Goal: Information Seeking & Learning: Learn about a topic

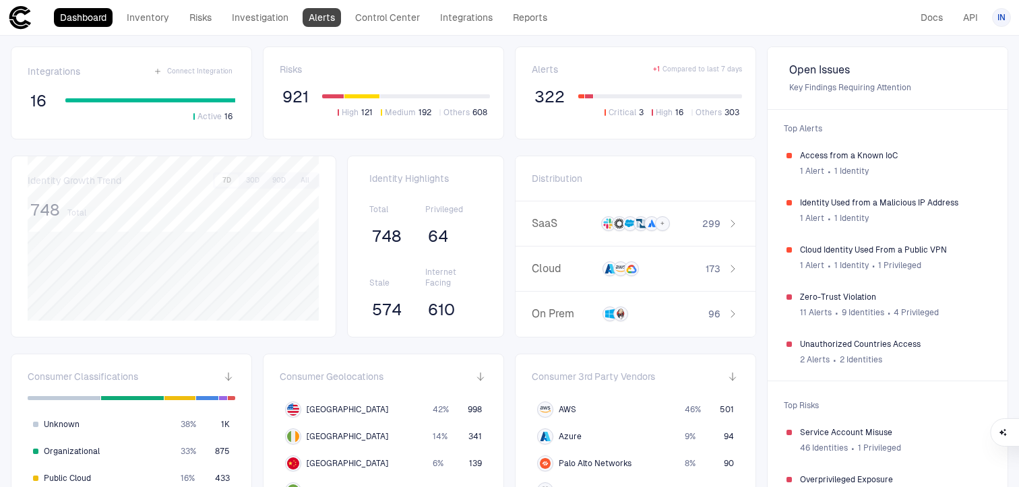
click at [319, 22] on link "Alerts" at bounding box center [322, 17] width 38 height 19
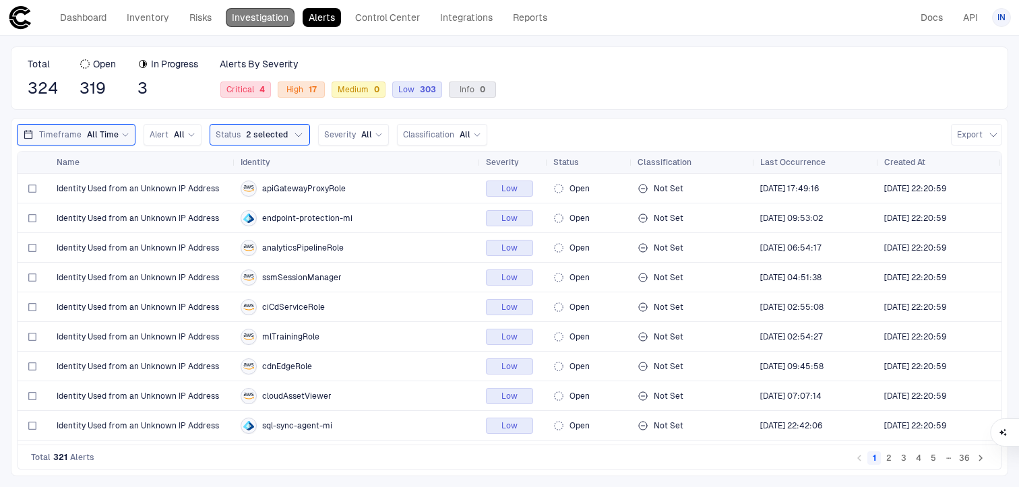
click at [249, 22] on link "Investigation" at bounding box center [260, 17] width 69 height 19
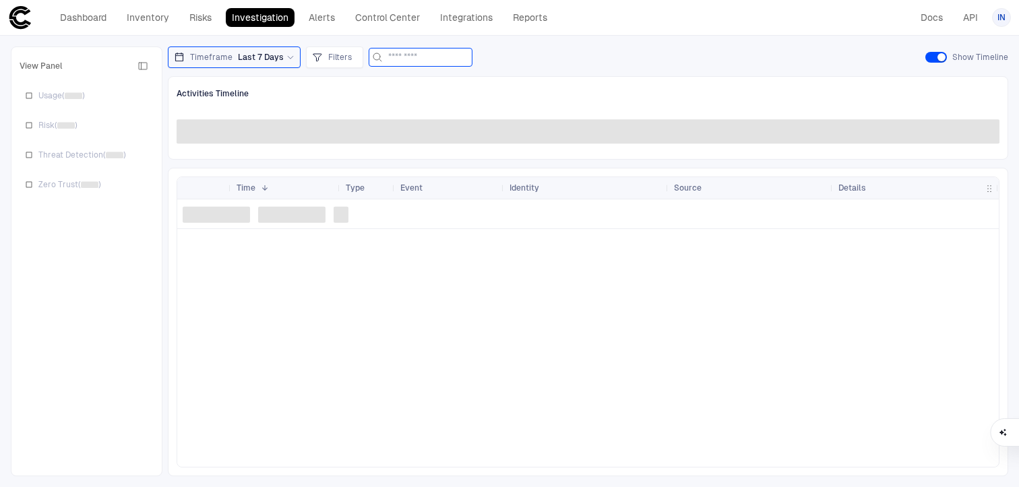
click at [405, 54] on input at bounding box center [428, 58] width 81 height 18
click at [337, 57] on span "Filters" at bounding box center [340, 57] width 24 height 11
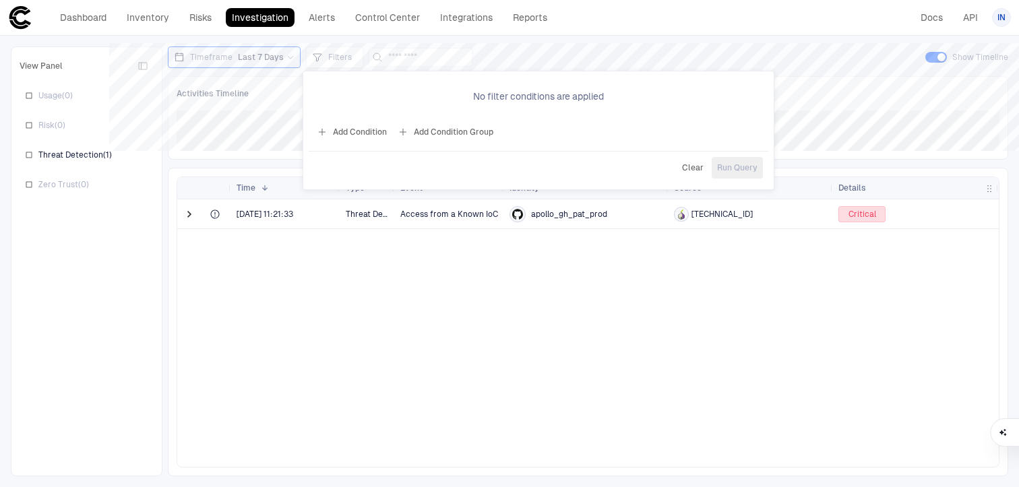
click at [363, 131] on button "Add Condition" at bounding box center [351, 132] width 75 height 22
click at [536, 53] on div at bounding box center [509, 243] width 1019 height 487
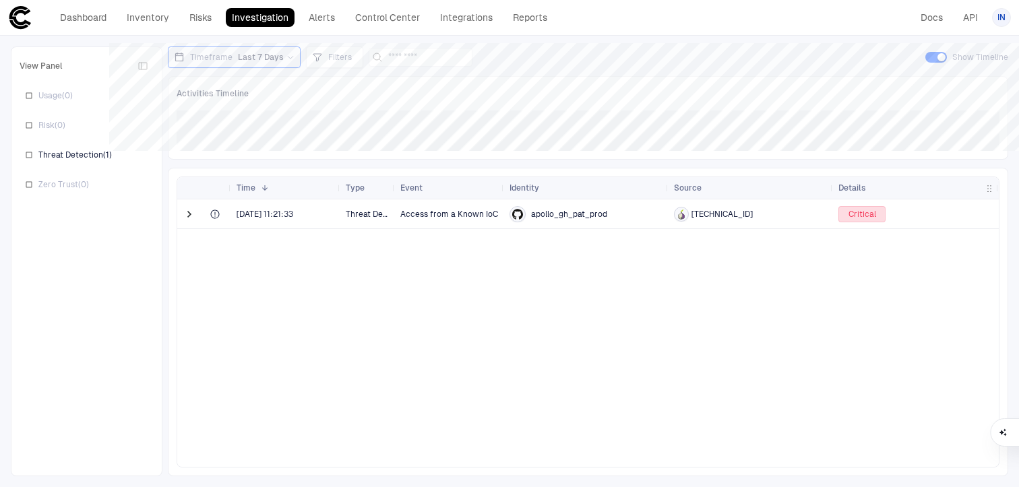
click at [272, 59] on span "Last 7 Days" at bounding box center [261, 57] width 46 height 11
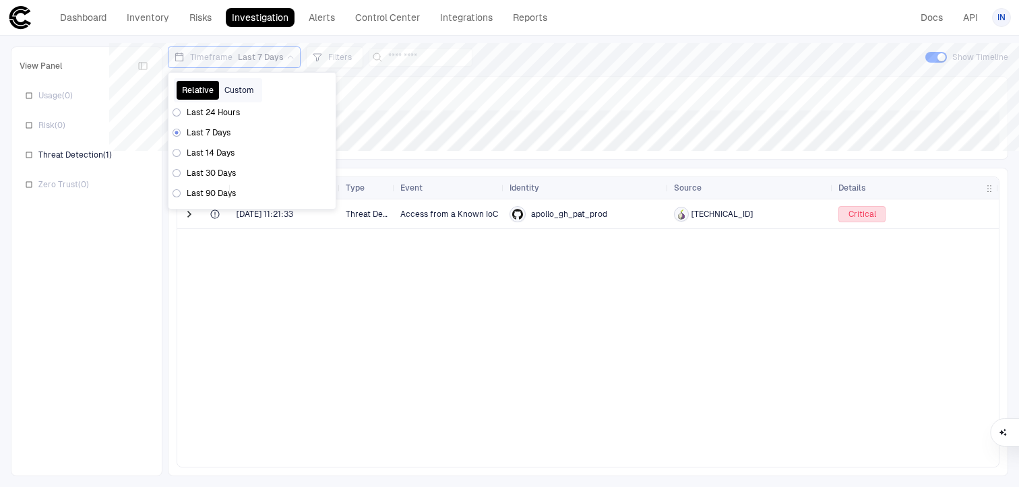
click at [236, 96] on button "Custom" at bounding box center [239, 90] width 40 height 19
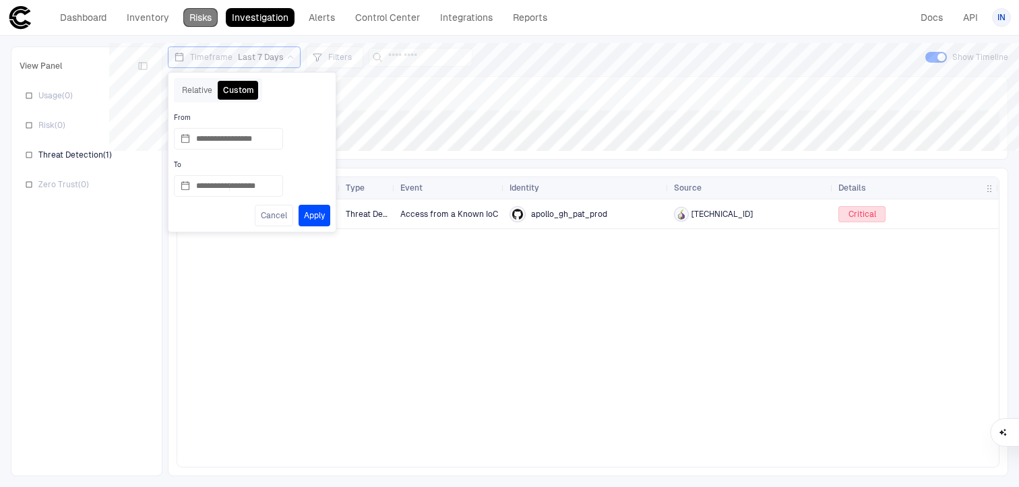
click at [191, 12] on link "Risks" at bounding box center [200, 17] width 34 height 19
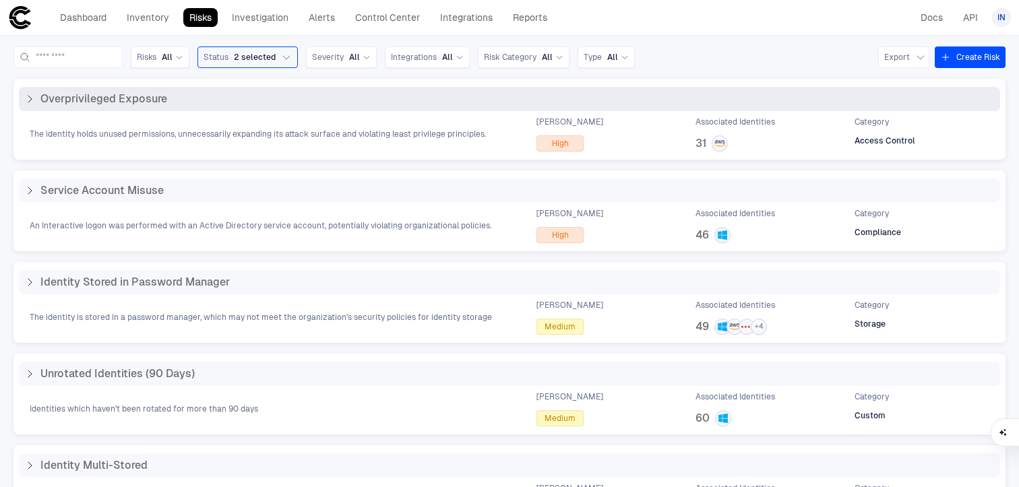
click at [684, 150] on div "[PERSON_NAME] High Associated Identities 31 Category Access Control" at bounding box center [762, 134] width 453 height 35
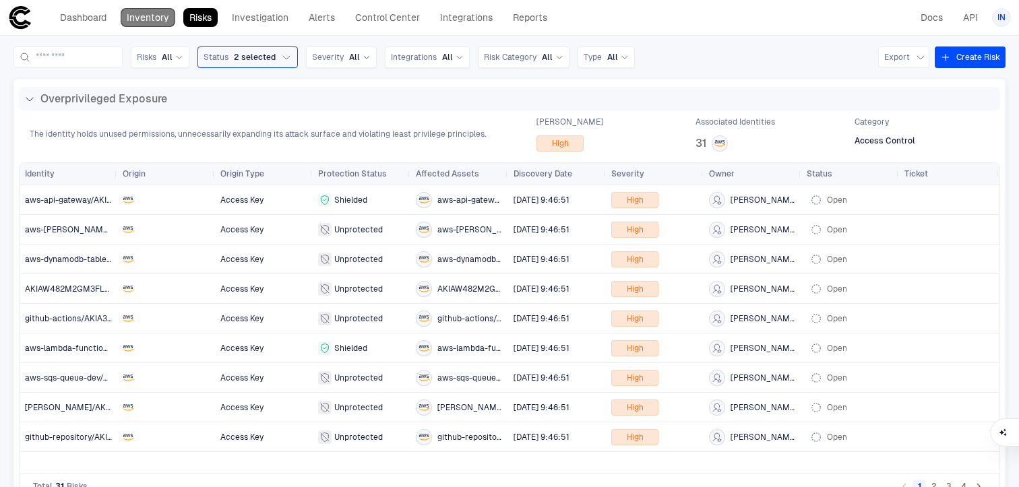
click at [150, 14] on link "Inventory" at bounding box center [148, 17] width 55 height 19
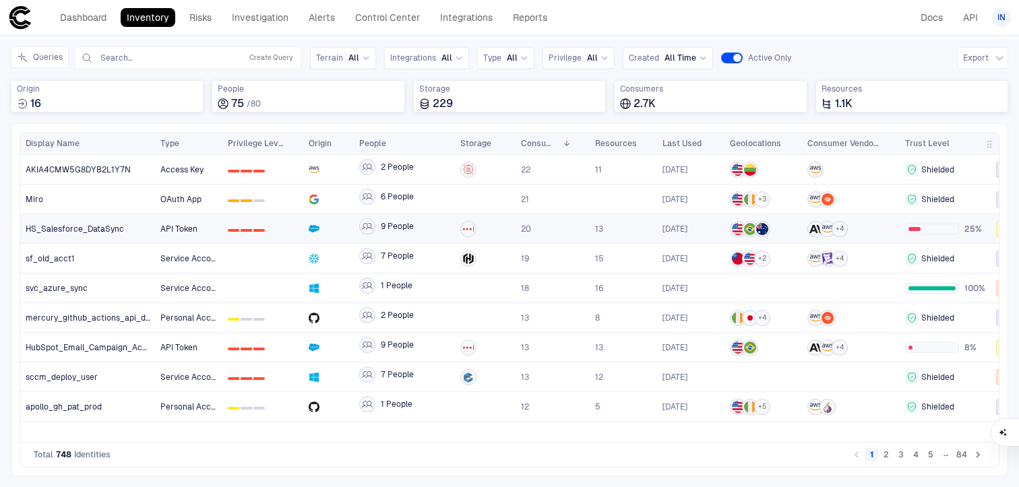
click at [476, 222] on div at bounding box center [485, 229] width 50 height 16
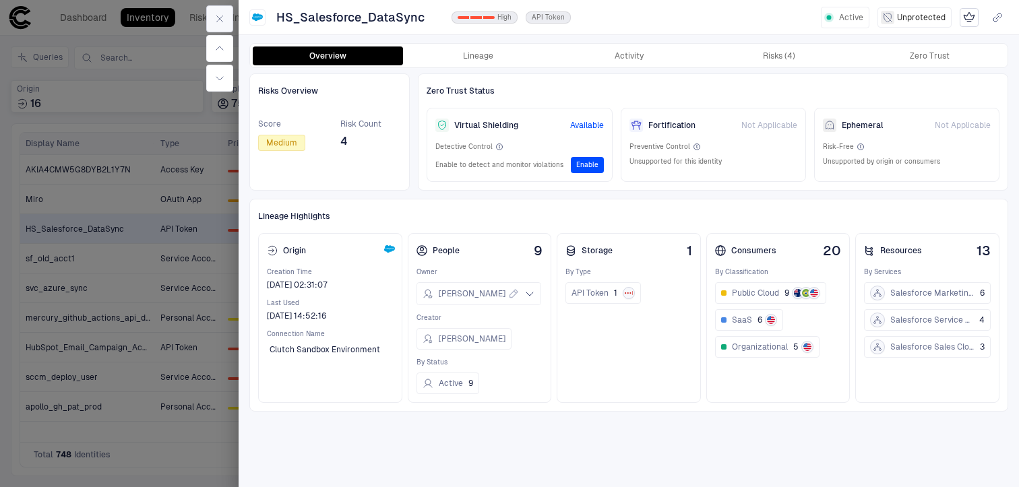
click at [223, 28] on button "button" at bounding box center [219, 18] width 27 height 27
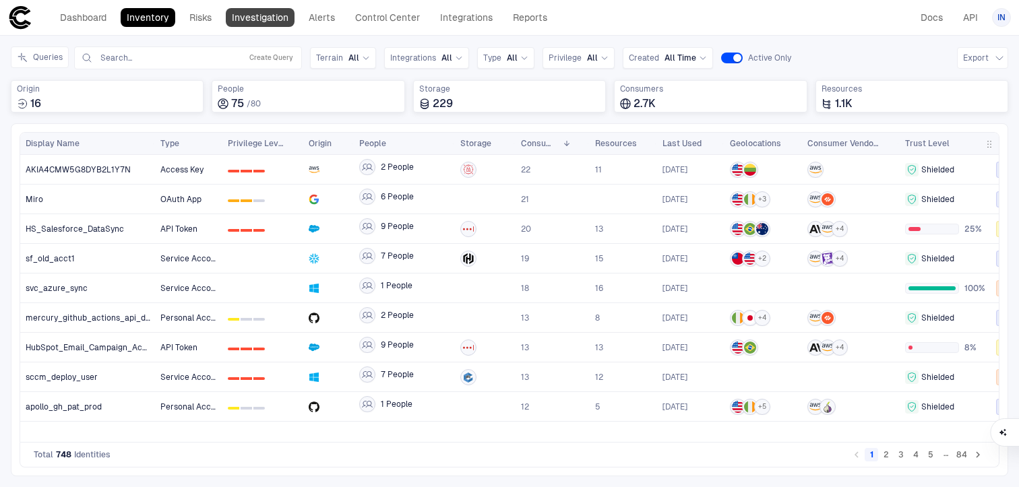
click at [267, 16] on link "Investigation" at bounding box center [260, 17] width 69 height 19
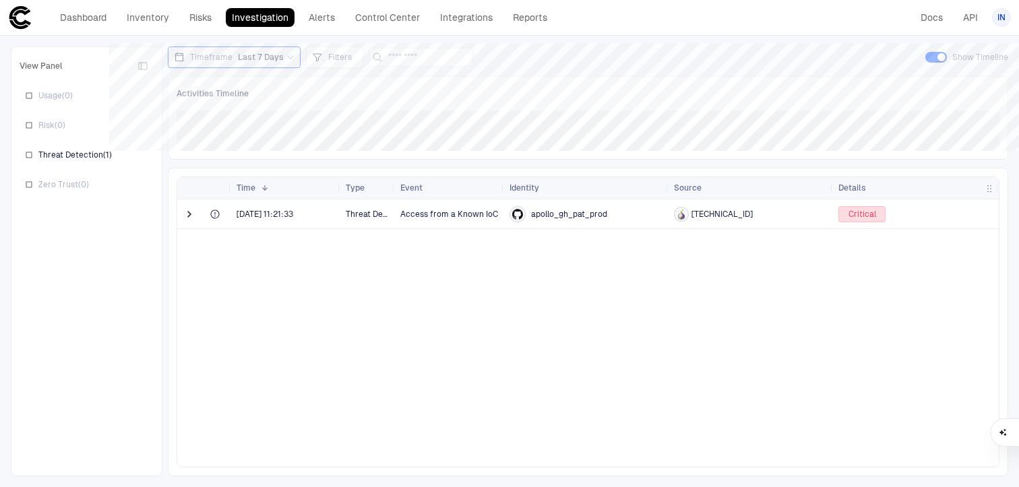
click at [288, 57] on icon at bounding box center [290, 58] width 5 height 3
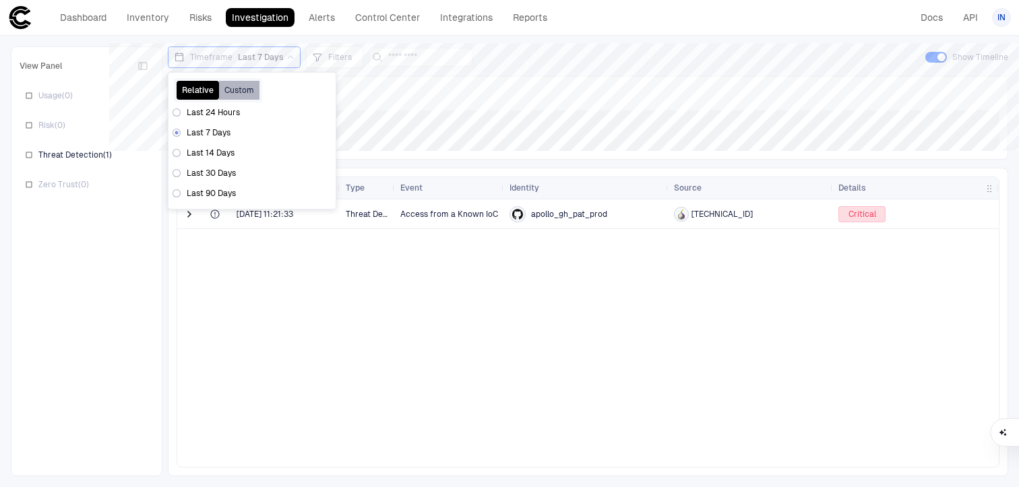
click at [242, 83] on button "Custom" at bounding box center [239, 90] width 40 height 19
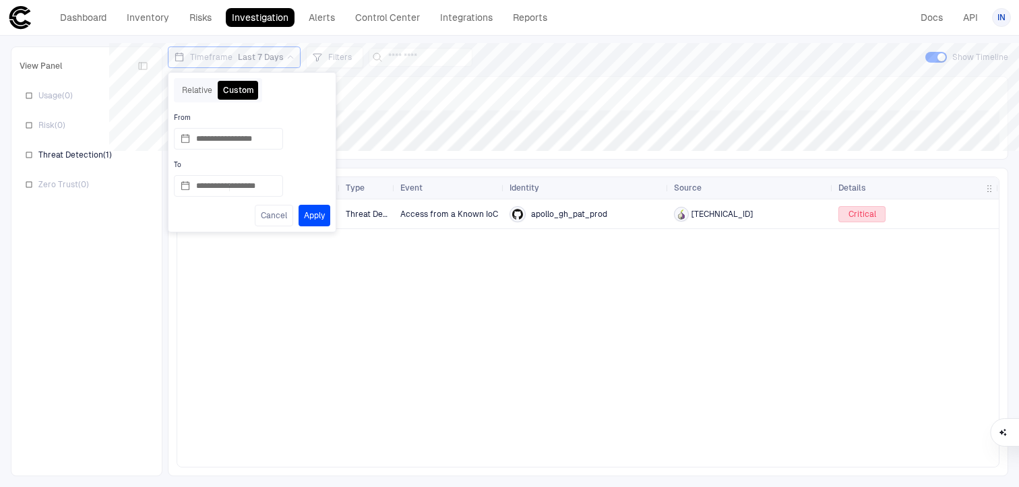
click at [305, 215] on button "Apply" at bounding box center [314, 216] width 32 height 22
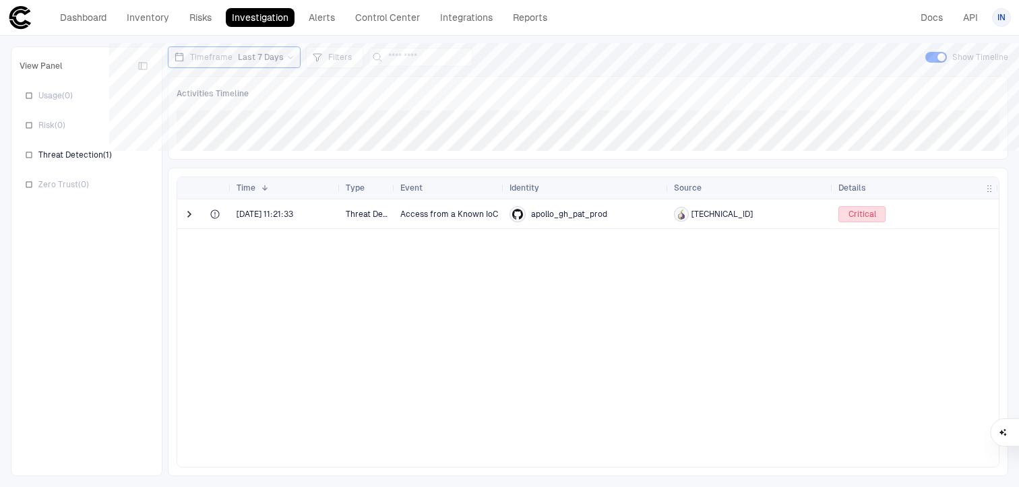
click at [286, 61] on div "Last 7 Days" at bounding box center [266, 57] width 57 height 11
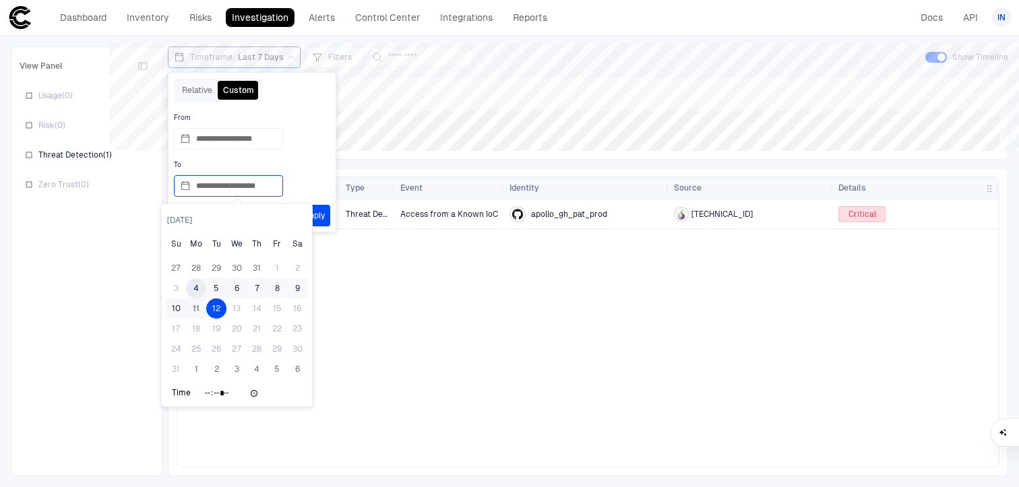
click at [208, 184] on input "**********" at bounding box center [236, 186] width 81 height 20
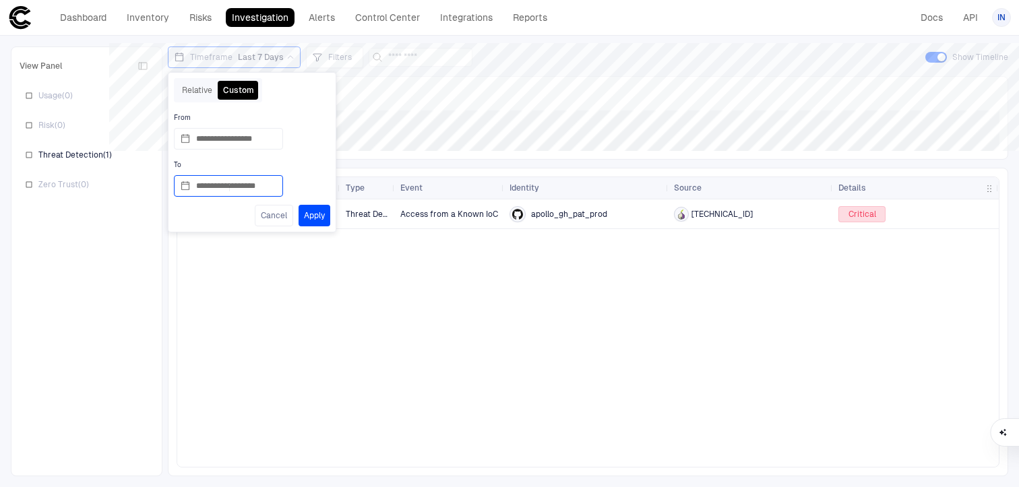
click at [214, 185] on input "**********" at bounding box center [236, 186] width 81 height 20
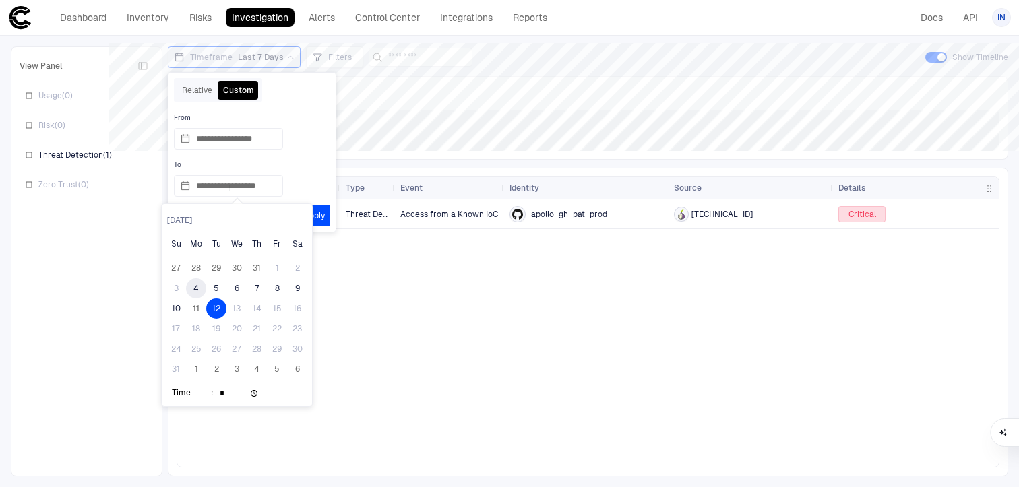
click at [199, 288] on div "4" at bounding box center [196, 288] width 20 height 20
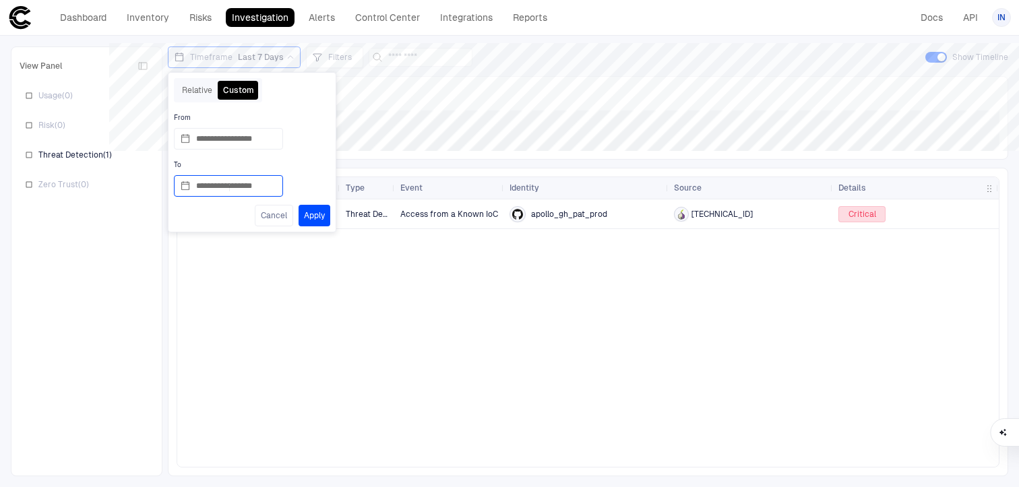
click at [208, 187] on input "**********" at bounding box center [236, 186] width 81 height 20
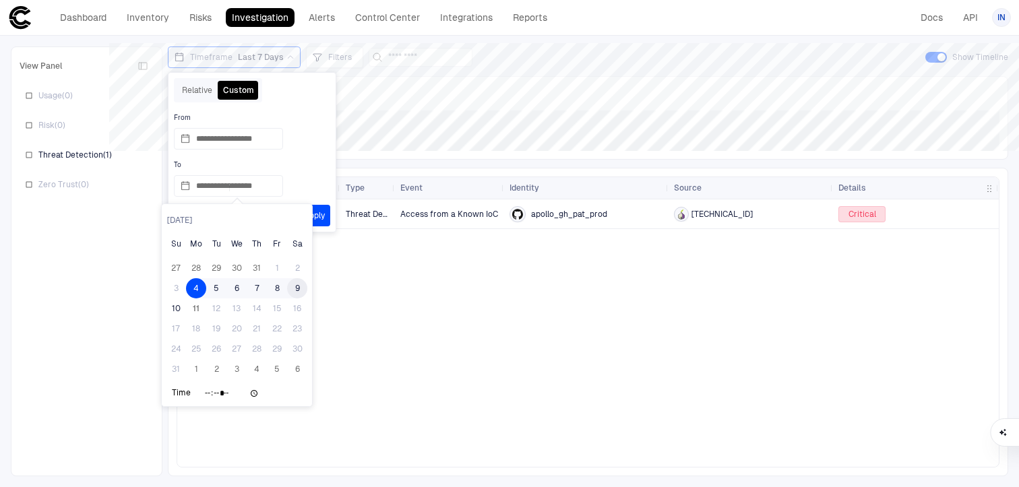
click at [294, 294] on div "9" at bounding box center [297, 288] width 20 height 20
type input "**********"
click at [324, 215] on button "Apply" at bounding box center [314, 216] width 32 height 22
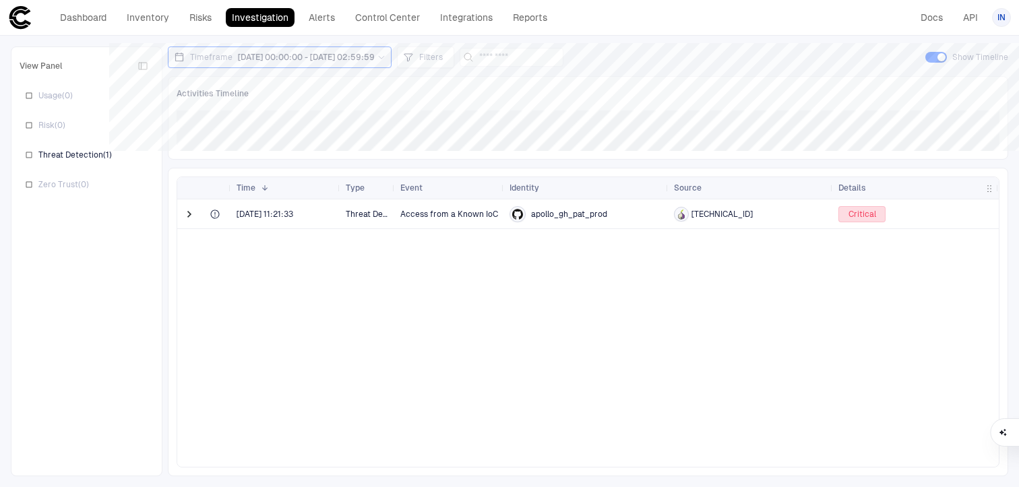
click at [385, 55] on icon at bounding box center [381, 57] width 8 height 8
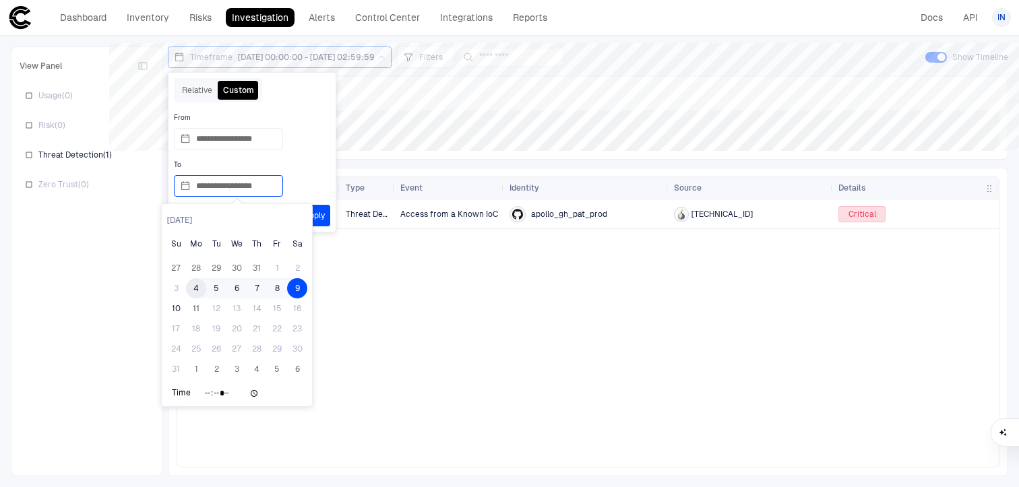
drag, startPoint x: 273, startPoint y: 183, endPoint x: 237, endPoint y: 183, distance: 35.7
click at [237, 183] on input "**********" at bounding box center [236, 186] width 81 height 20
type input "**********"
click at [222, 393] on input "*****" at bounding box center [232, 393] width 57 height 13
click at [232, 393] on input "*****" at bounding box center [232, 393] width 57 height 13
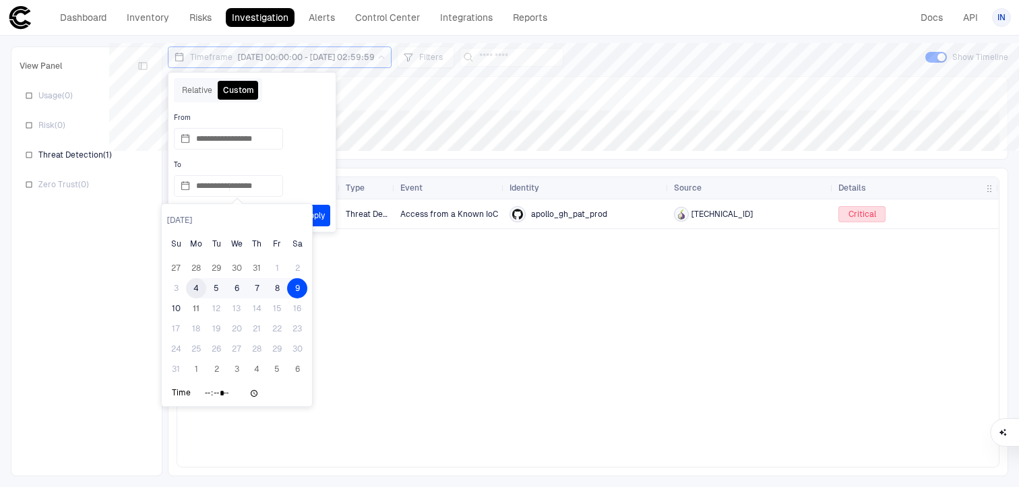
click at [229, 393] on input "*****" at bounding box center [232, 393] width 57 height 13
type input "*****"
type input "**********"
type input "*****"
type input "**********"
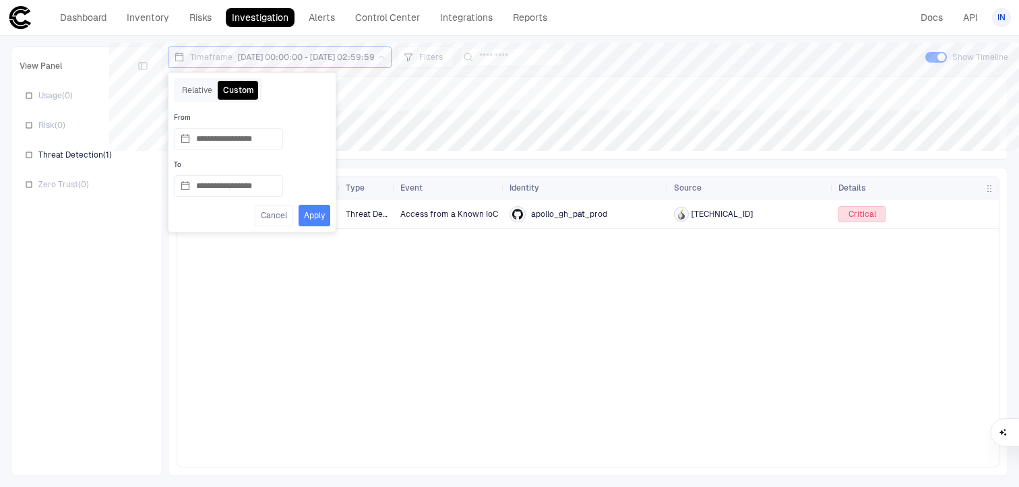
click at [313, 214] on button "Apply" at bounding box center [314, 216] width 32 height 22
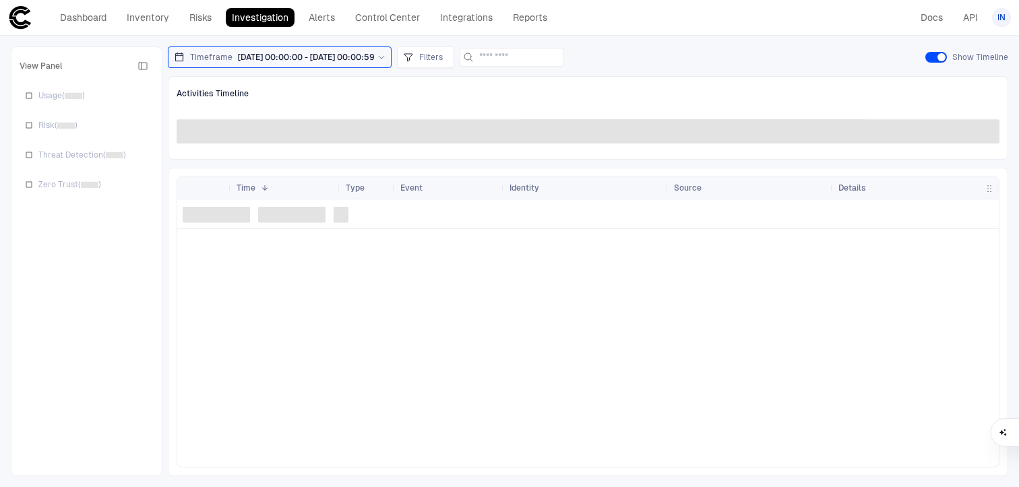
click at [375, 60] on span "[DATE] 00:00:00 - [DATE] 00:00:59" at bounding box center [306, 57] width 137 height 11
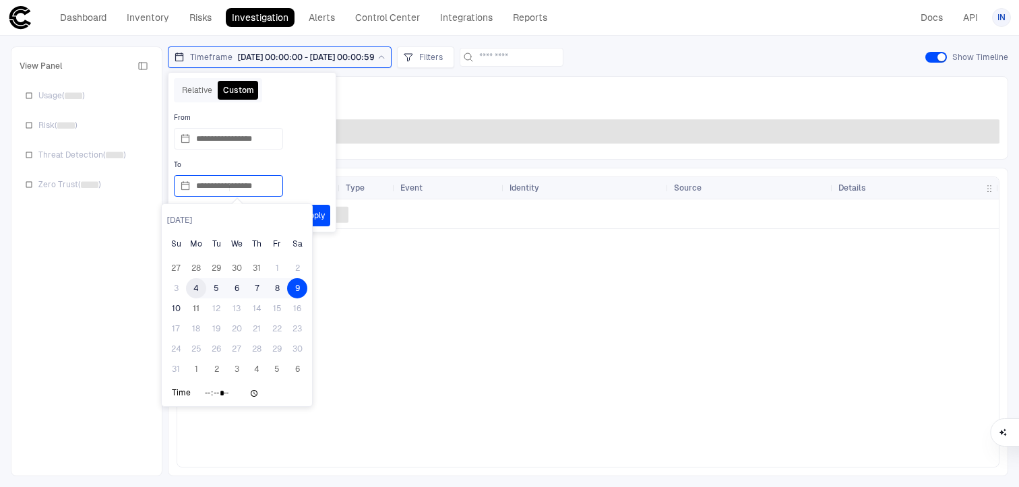
click at [277, 188] on input "**********" at bounding box center [236, 186] width 81 height 20
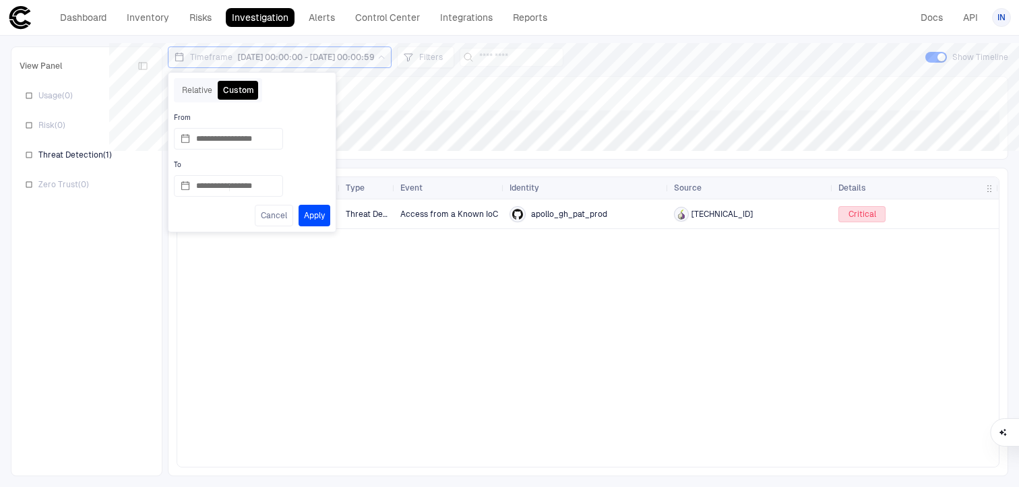
click at [452, 274] on div "[DATE] 11:21:33 Threat Detection Access from a Known IoC apollo_gh_pat_prod [TE…" at bounding box center [587, 332] width 821 height 267
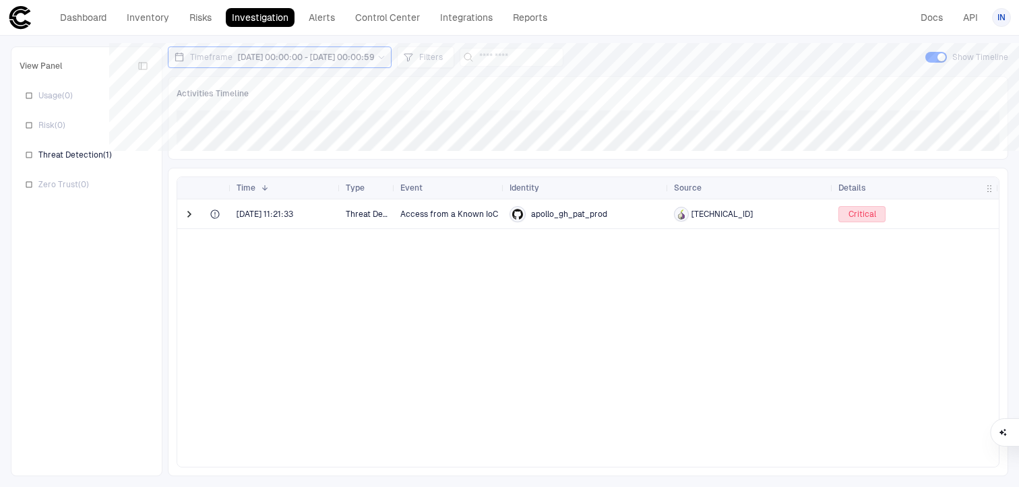
click at [371, 53] on span "[DATE] 00:00:00 - [DATE] 00:00:59" at bounding box center [306, 57] width 137 height 11
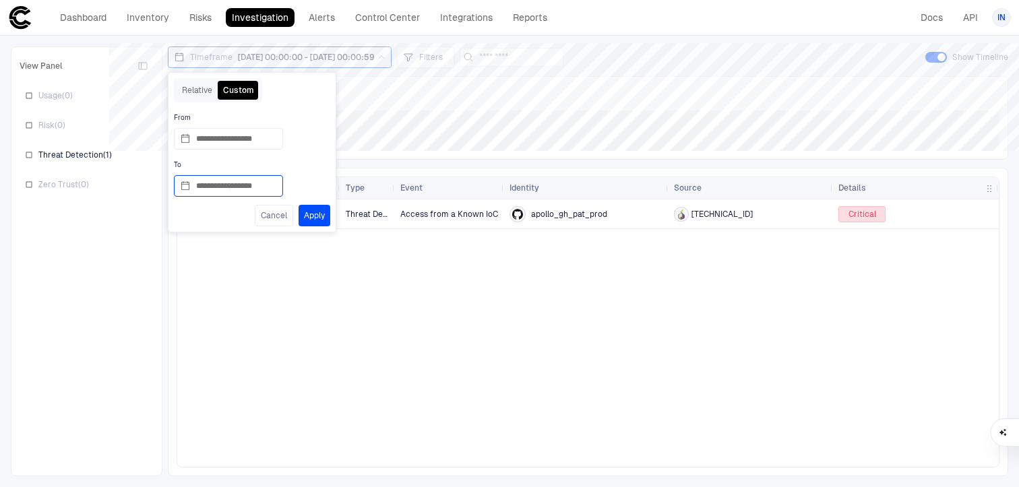
click at [277, 191] on input "**********" at bounding box center [236, 186] width 81 height 20
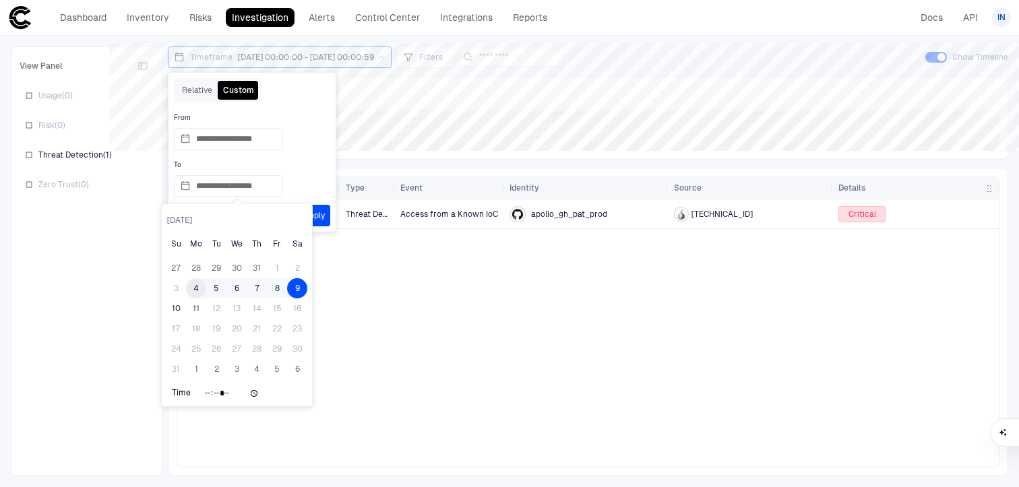
click at [242, 395] on input "*****" at bounding box center [232, 393] width 57 height 13
click at [266, 209] on div "[DATE] Su Mo Tu We Th Fr Sa" at bounding box center [237, 229] width 150 height 50
click at [420, 313] on div "[DATE] 11:21:33 Threat Detection Access from a Known IoC apollo_gh_pat_prod [TE…" at bounding box center [587, 332] width 821 height 267
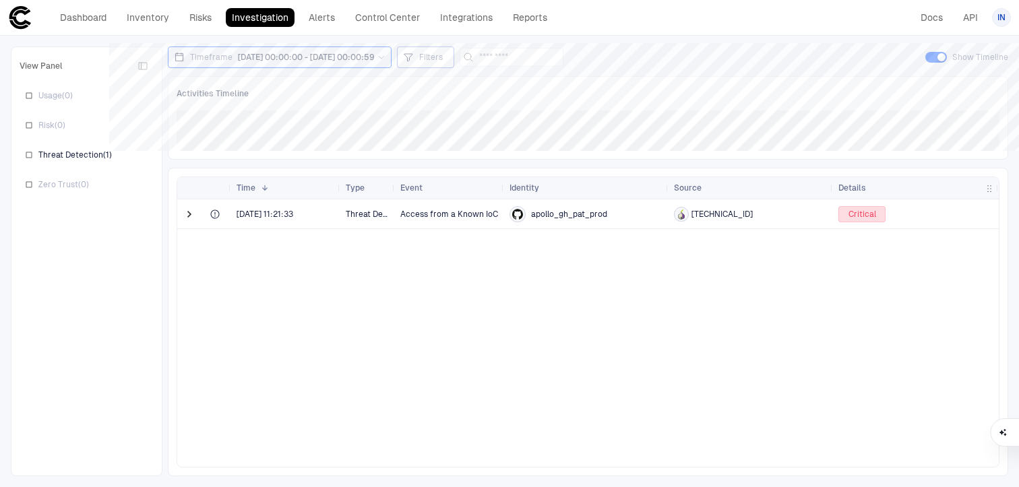
click at [454, 49] on div "Filters" at bounding box center [425, 57] width 57 height 22
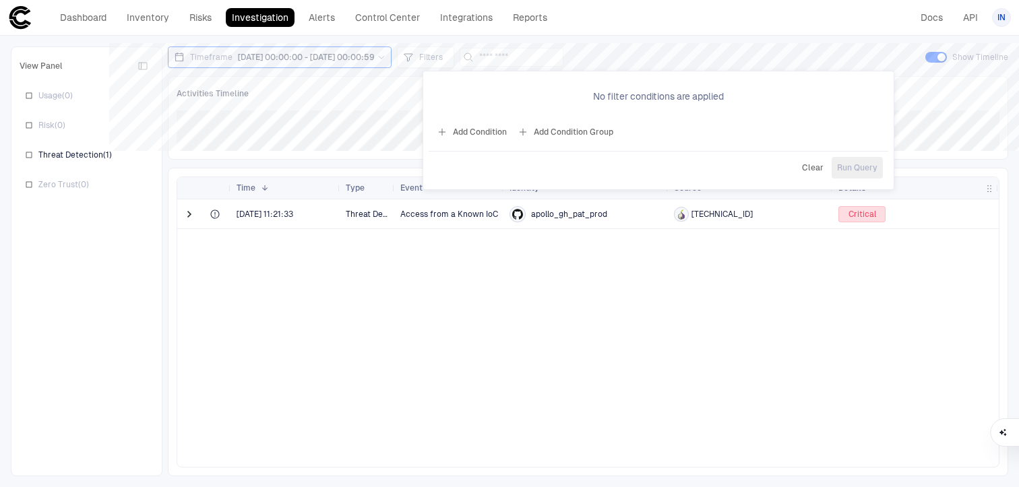
click at [475, 308] on div at bounding box center [509, 243] width 1019 height 487
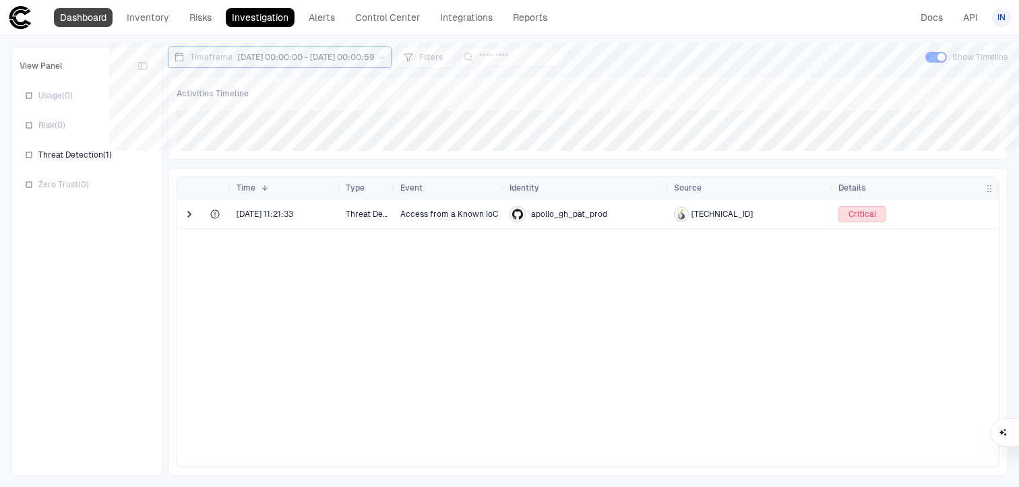
click at [88, 21] on link "Dashboard" at bounding box center [83, 17] width 59 height 19
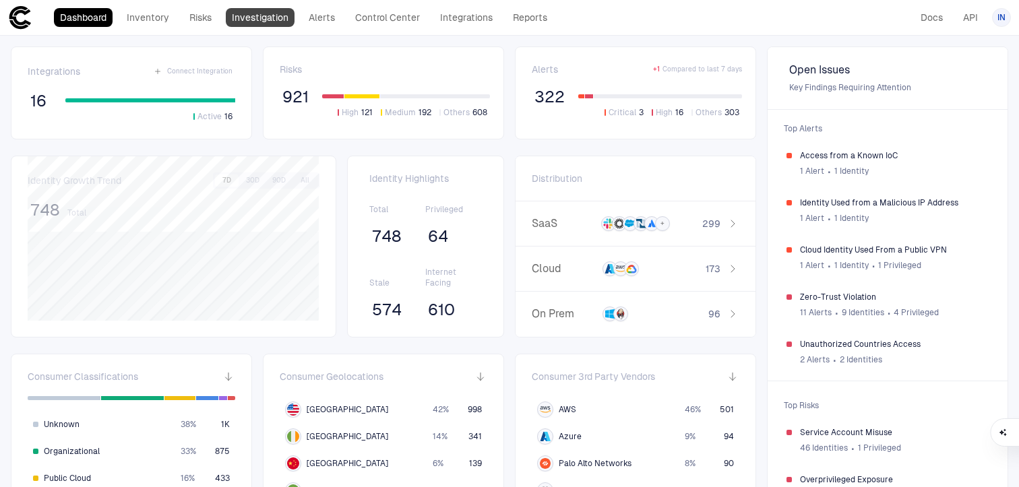
click at [252, 15] on link "Investigation" at bounding box center [260, 17] width 69 height 19
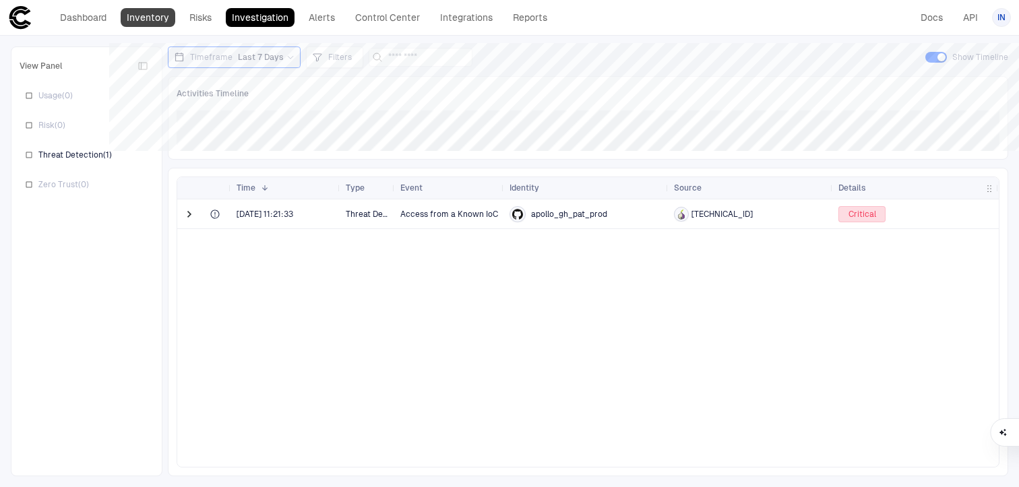
click at [150, 16] on link "Inventory" at bounding box center [148, 17] width 55 height 19
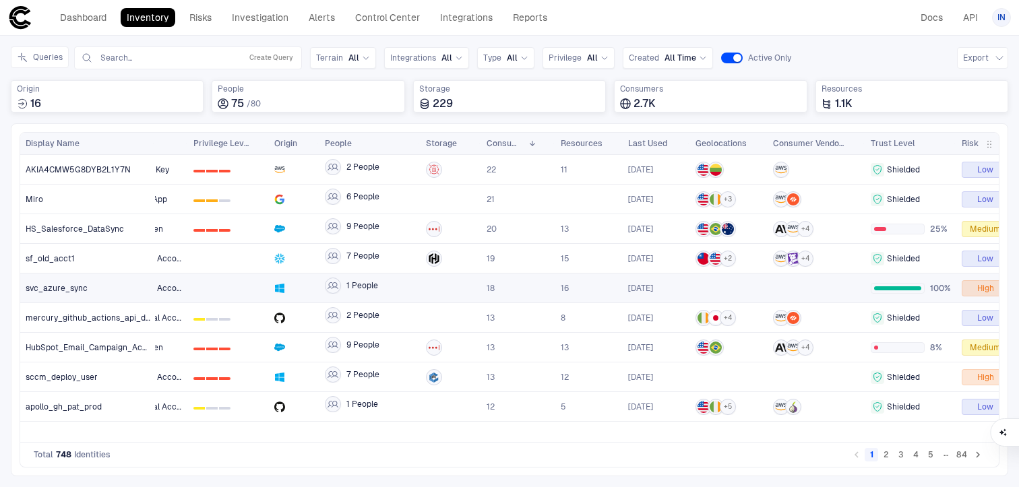
scroll to position [0, 29]
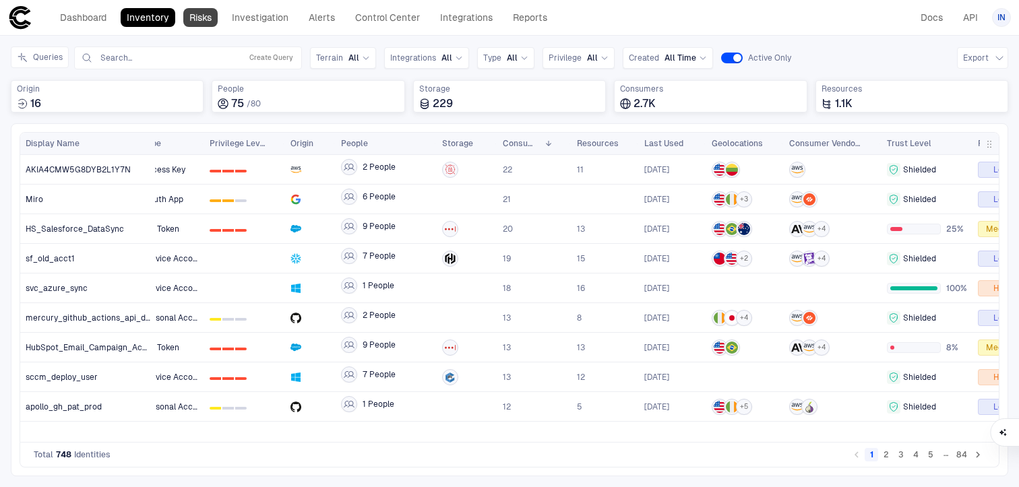
click at [187, 13] on link "Risks" at bounding box center [200, 17] width 34 height 19
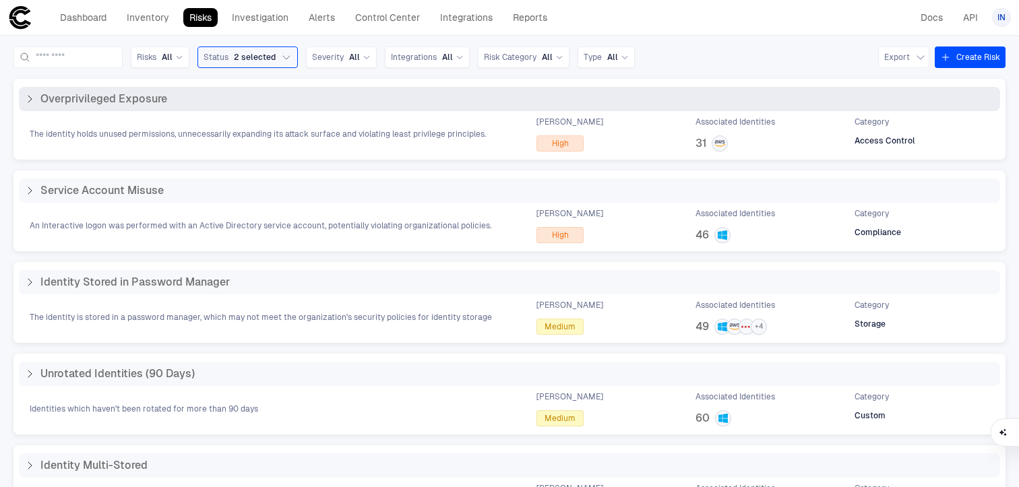
click at [46, 117] on div "The identity holds unused permissions, unnecessarily expanding its attack surfa…" at bounding box center [509, 134] width 981 height 35
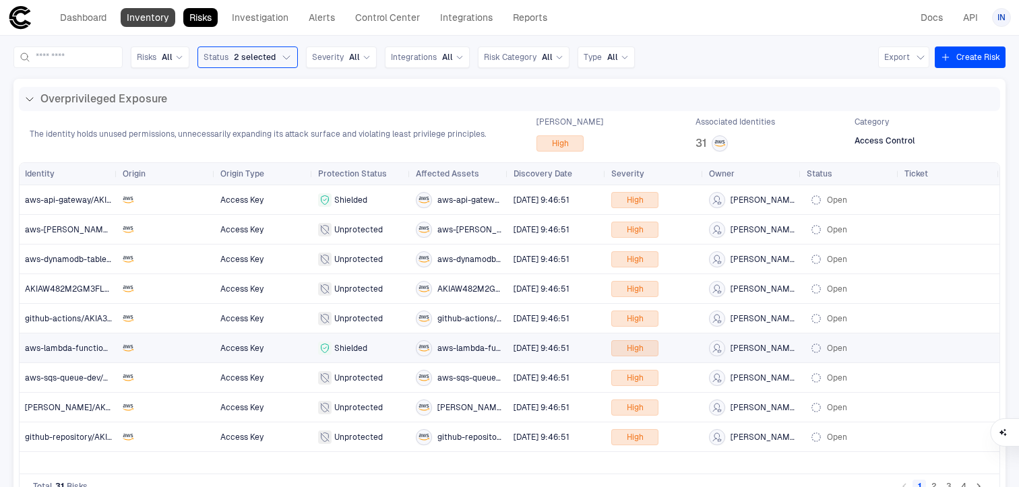
click at [137, 25] on link "Inventory" at bounding box center [148, 17] width 55 height 19
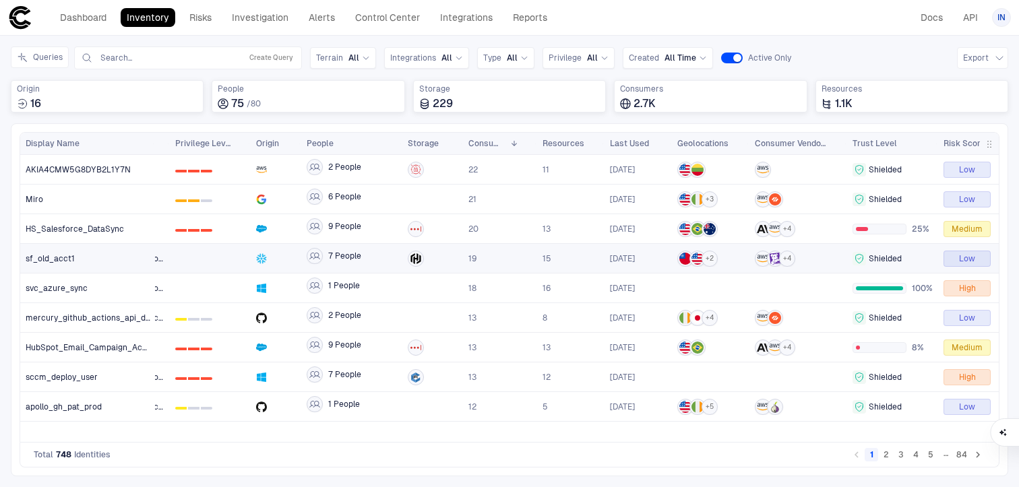
scroll to position [0, 36]
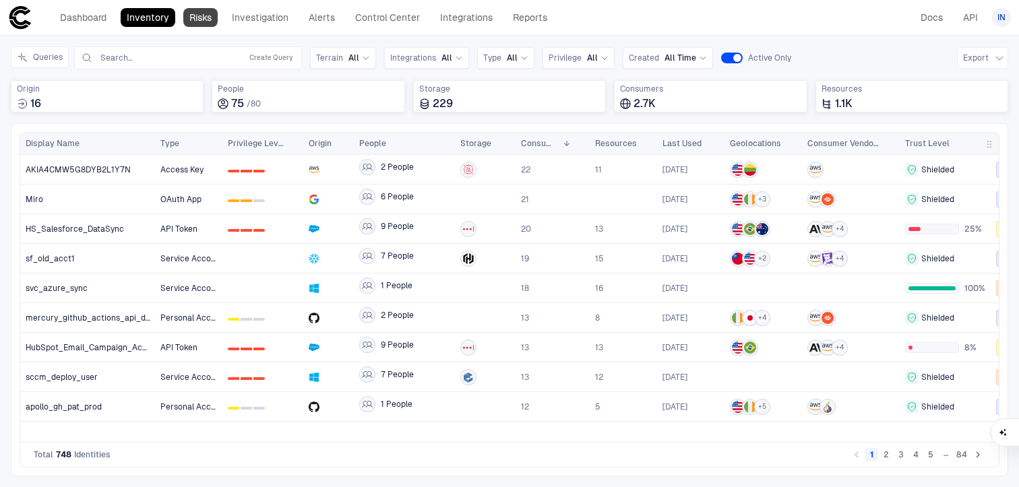
click at [198, 21] on link "Risks" at bounding box center [200, 17] width 34 height 19
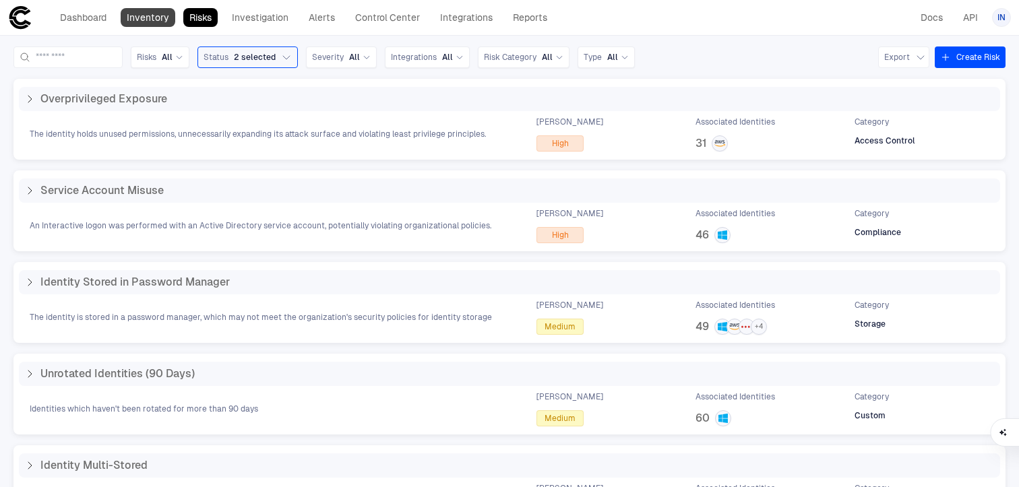
click at [143, 22] on link "Inventory" at bounding box center [148, 17] width 55 height 19
click at [144, 13] on link "Inventory" at bounding box center [148, 17] width 55 height 19
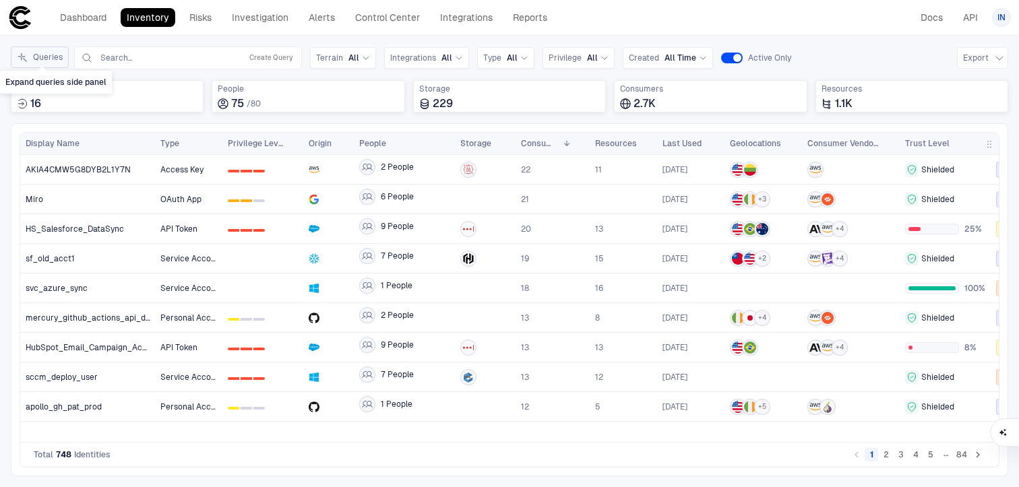
click at [36, 51] on button "Queries" at bounding box center [40, 57] width 58 height 22
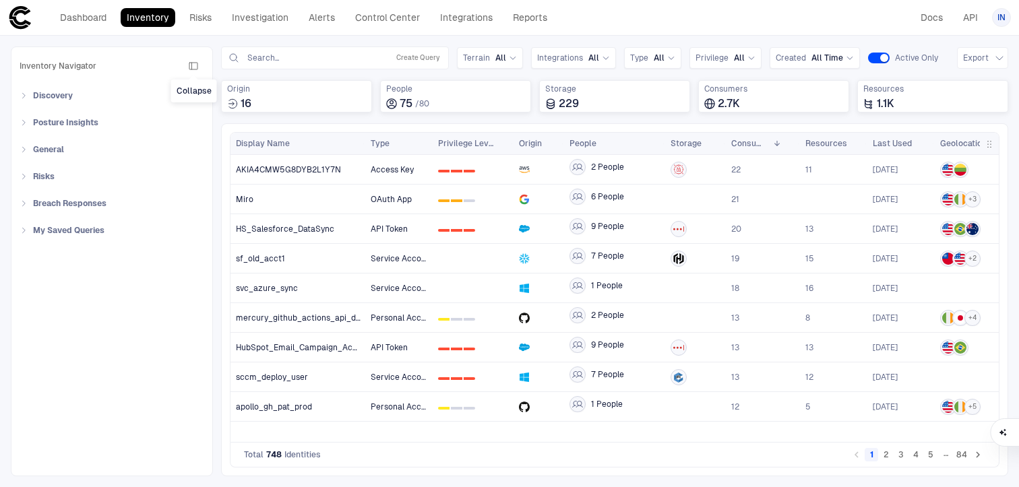
click at [191, 64] on icon "button" at bounding box center [193, 66] width 11 height 11
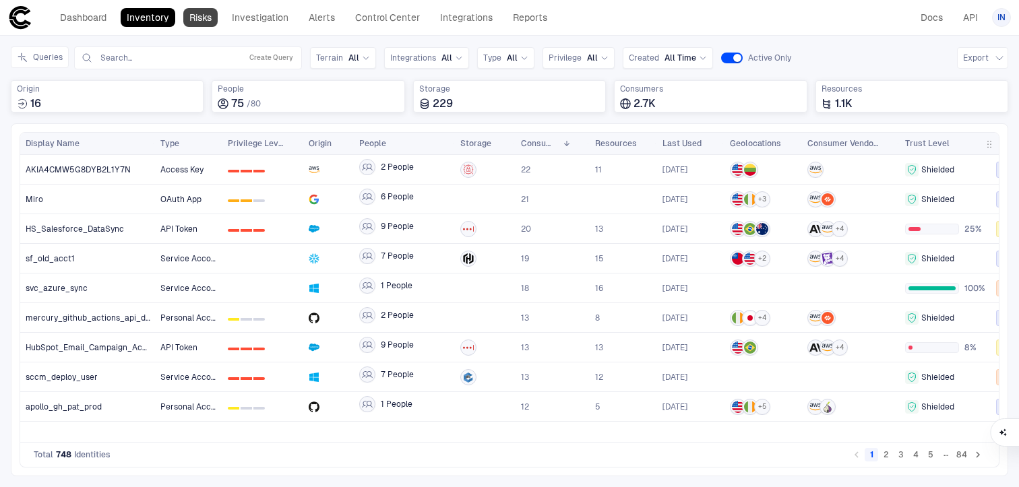
click at [208, 15] on link "Risks" at bounding box center [200, 17] width 34 height 19
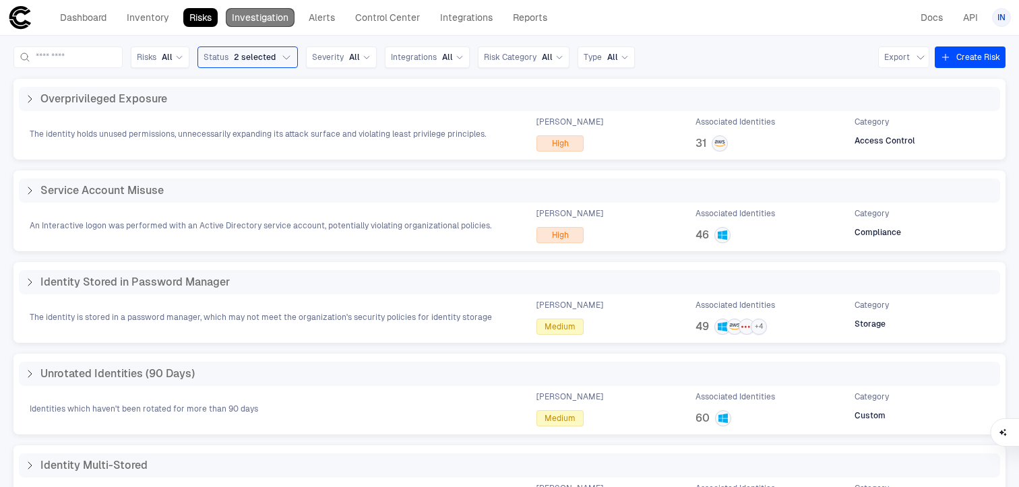
click at [253, 18] on link "Investigation" at bounding box center [260, 17] width 69 height 19
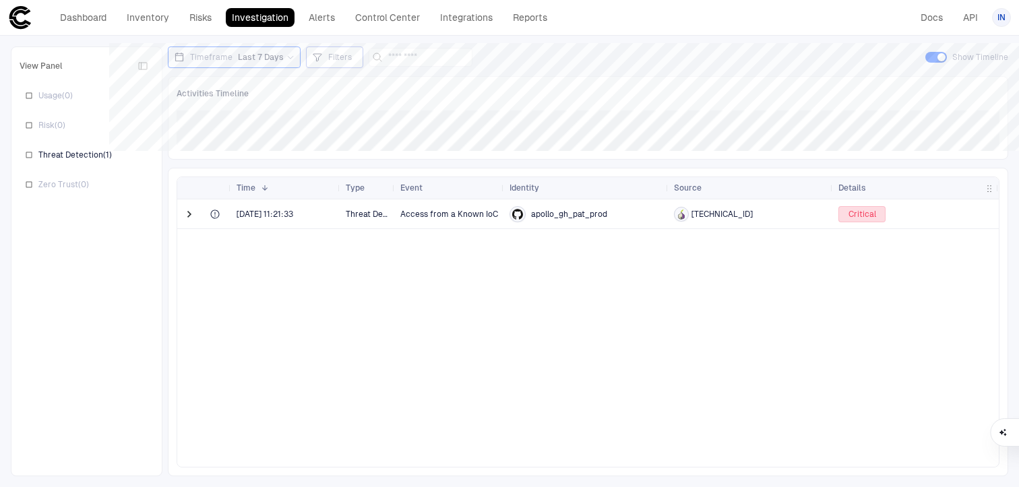
click at [334, 58] on span "Filters" at bounding box center [340, 57] width 24 height 11
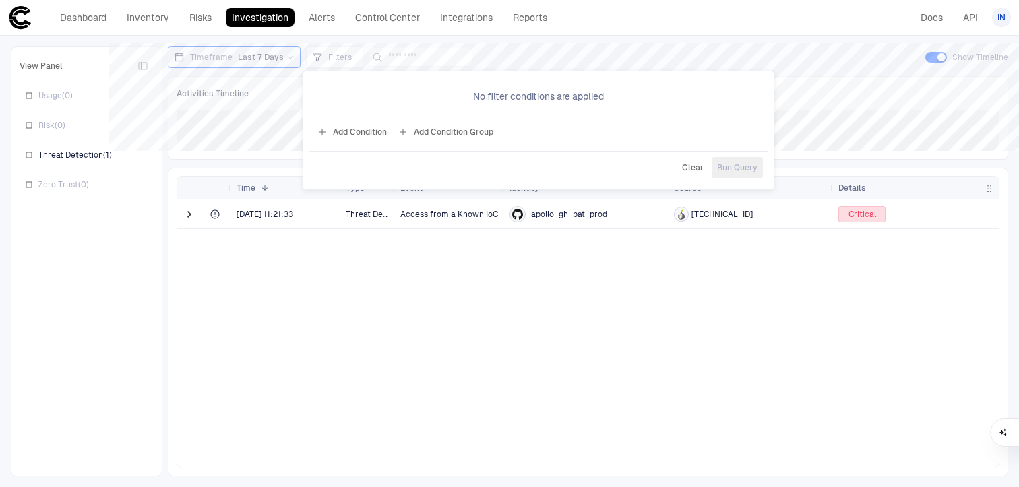
click at [420, 237] on div at bounding box center [509, 243] width 1019 height 487
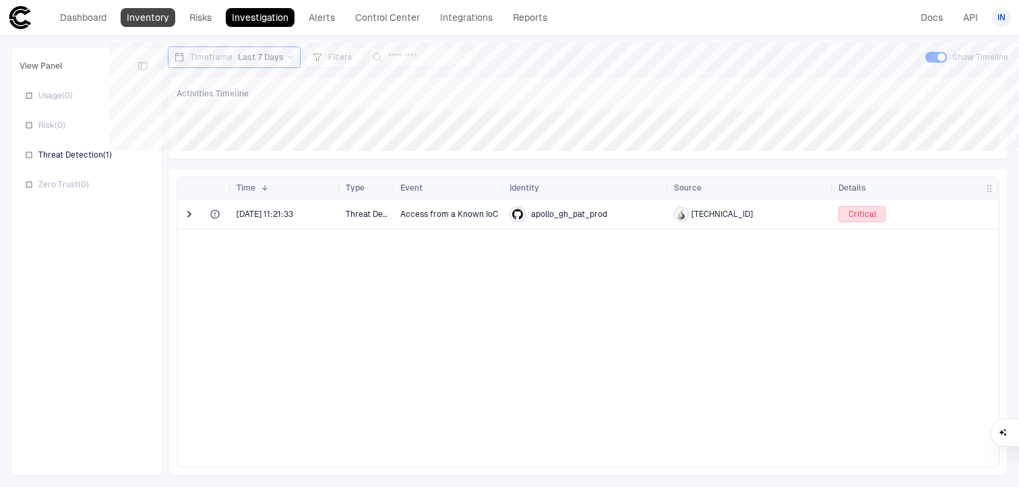
click at [148, 20] on link "Inventory" at bounding box center [148, 17] width 55 height 19
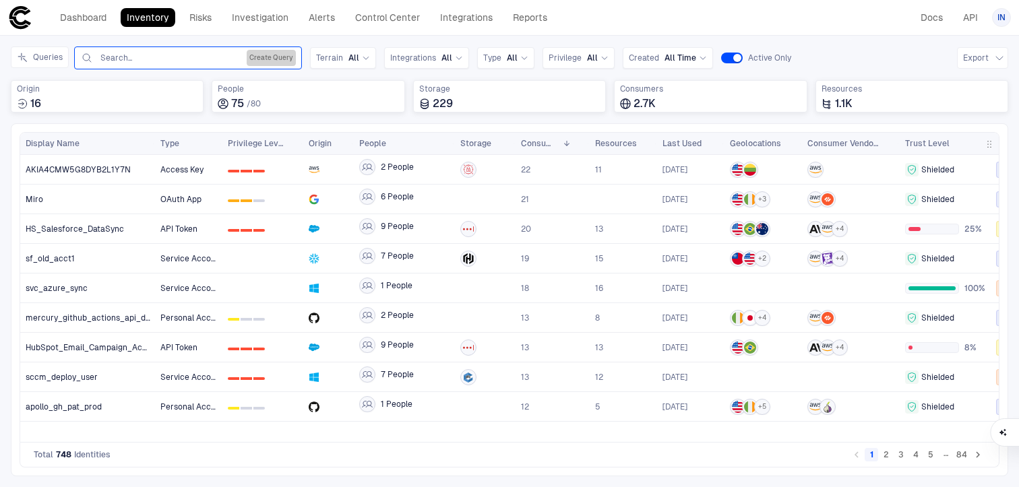
click at [279, 60] on button "Create Query" at bounding box center [271, 58] width 49 height 16
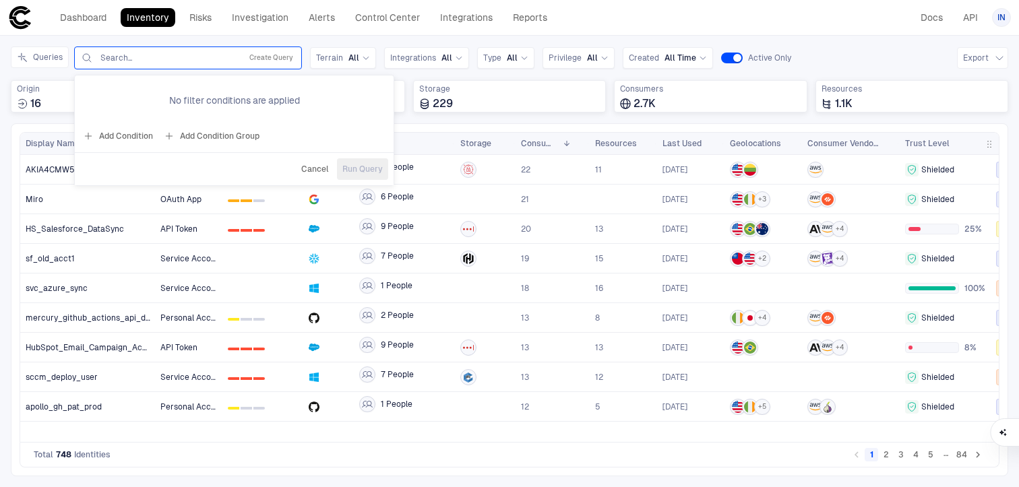
click at [289, 36] on div "Inventory Navigator Discovery AD Service Accounts Access from Non-Org Addresses…" at bounding box center [509, 261] width 1019 height 451
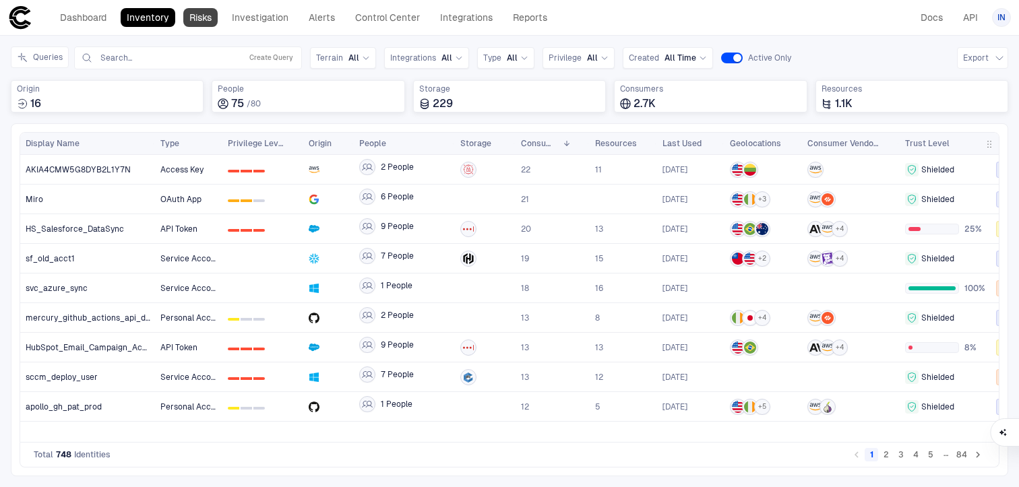
click at [198, 18] on link "Risks" at bounding box center [200, 17] width 34 height 19
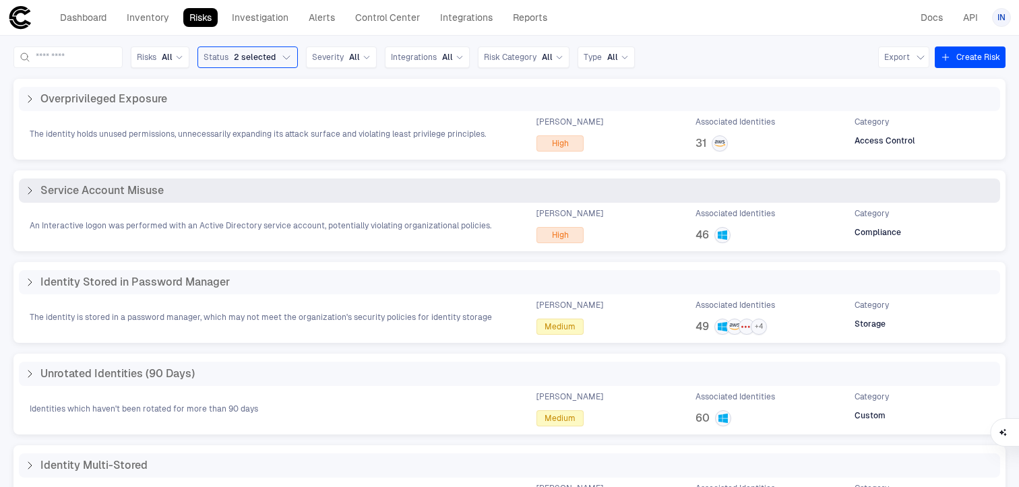
click at [206, 179] on div "Service Account Misuse" at bounding box center [509, 191] width 981 height 24
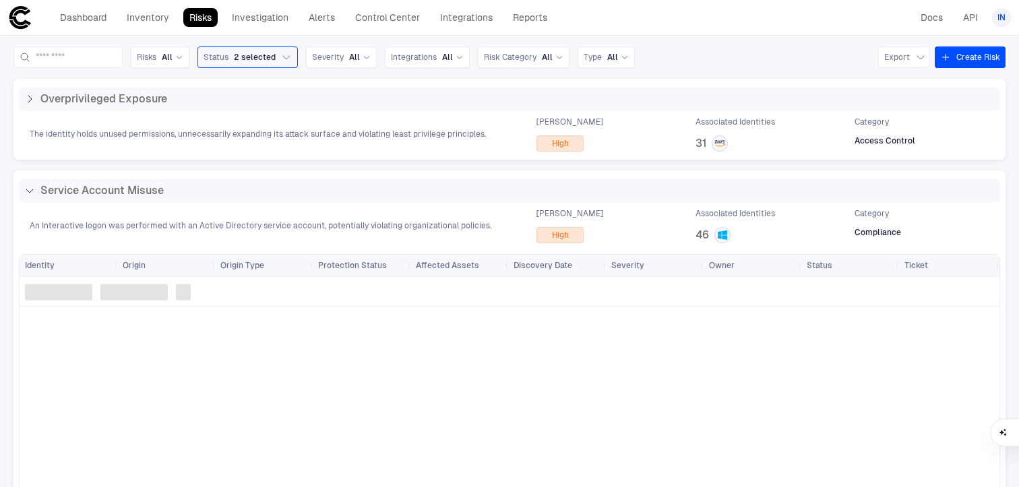
click at [209, 288] on div at bounding box center [510, 292] width 980 height 30
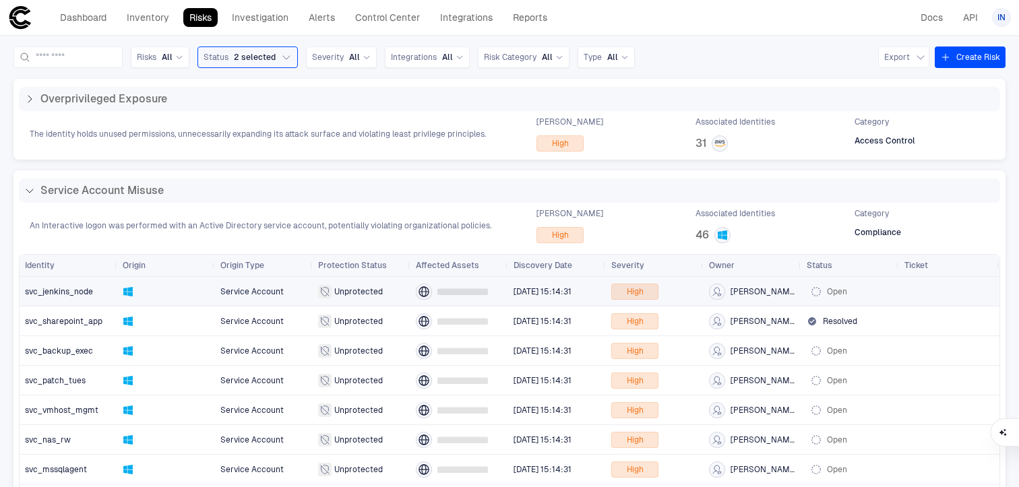
click at [209, 288] on div at bounding box center [166, 291] width 87 height 11
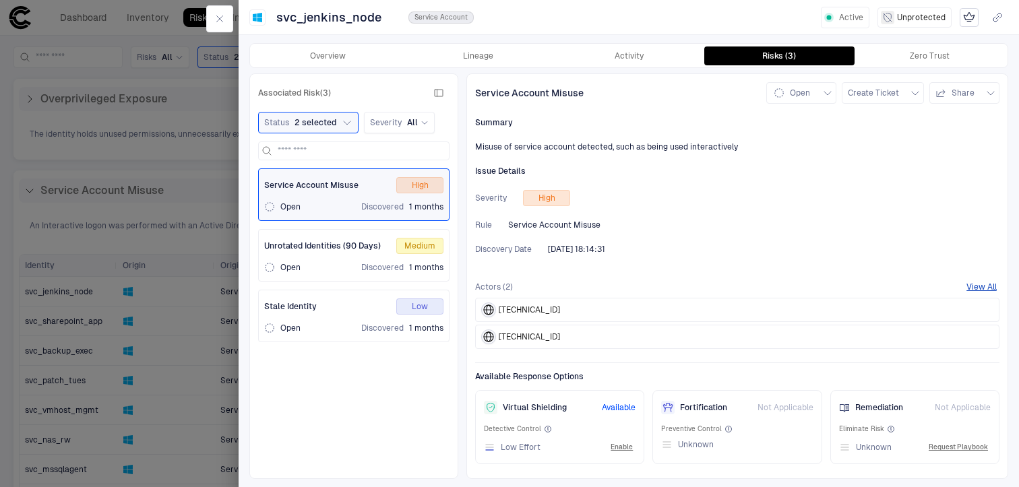
click at [179, 100] on div at bounding box center [509, 243] width 1019 height 487
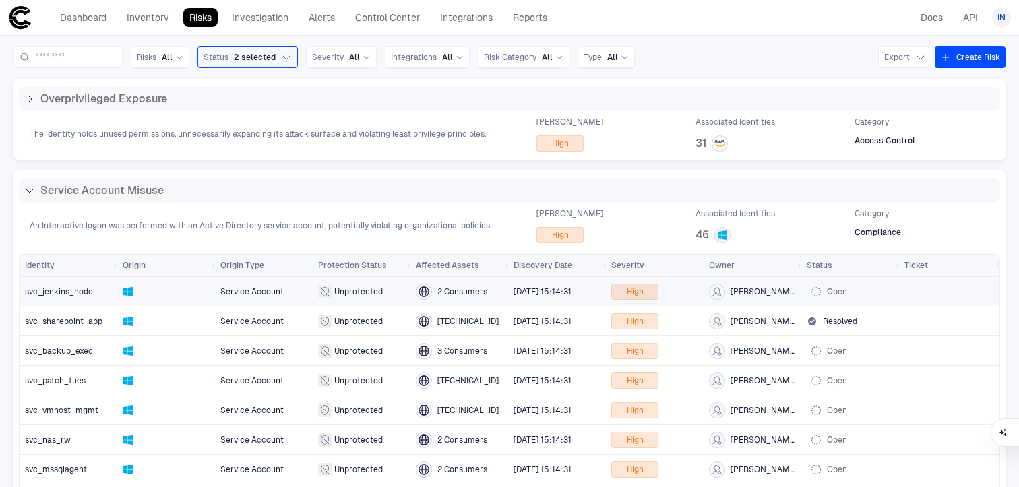
click at [475, 298] on div "2 Consumers" at bounding box center [451, 292] width 71 height 16
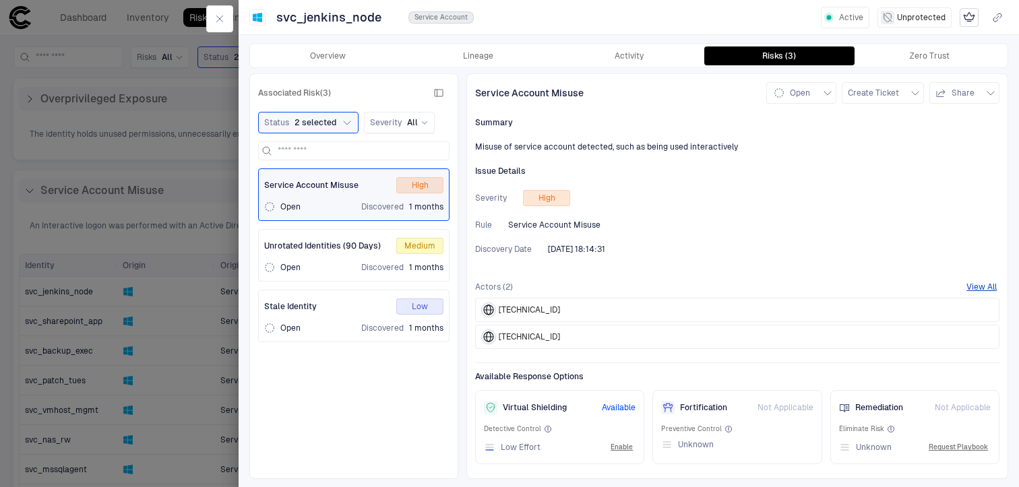
click at [146, 102] on div at bounding box center [509, 243] width 1019 height 487
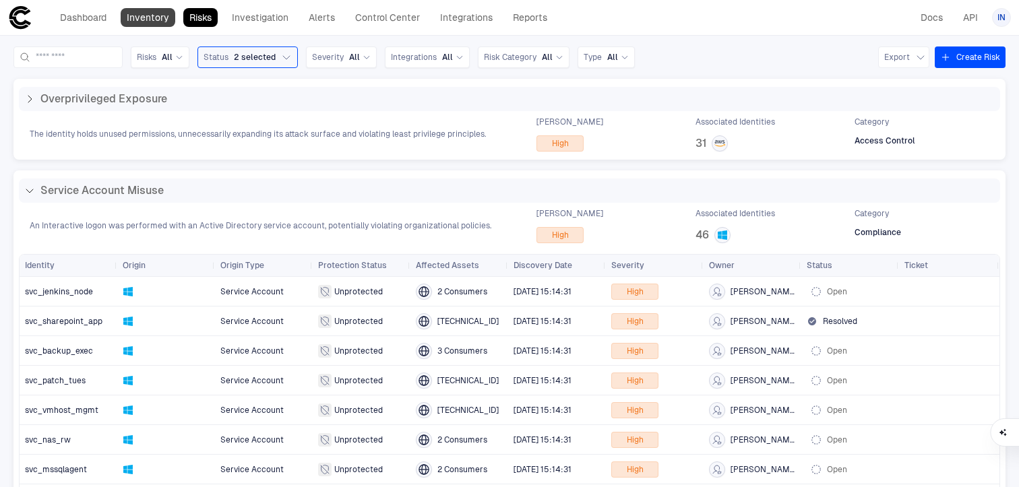
click at [162, 23] on link "Inventory" at bounding box center [148, 17] width 55 height 19
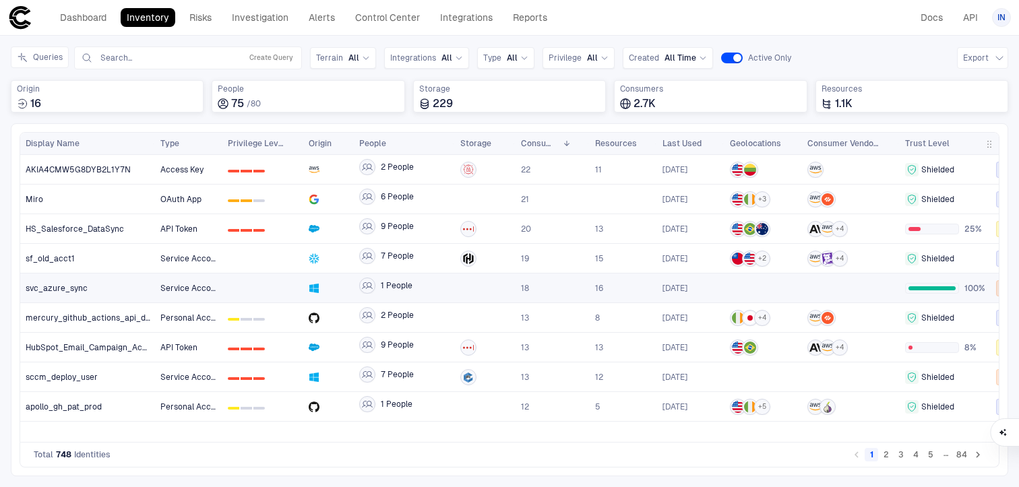
scroll to position [0, 73]
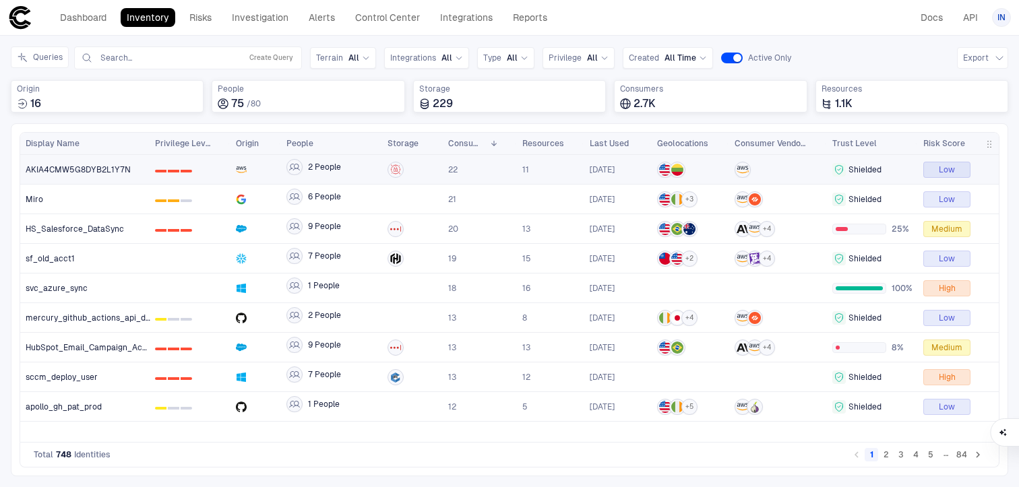
click at [460, 170] on span "22" at bounding box center [479, 169] width 63 height 27
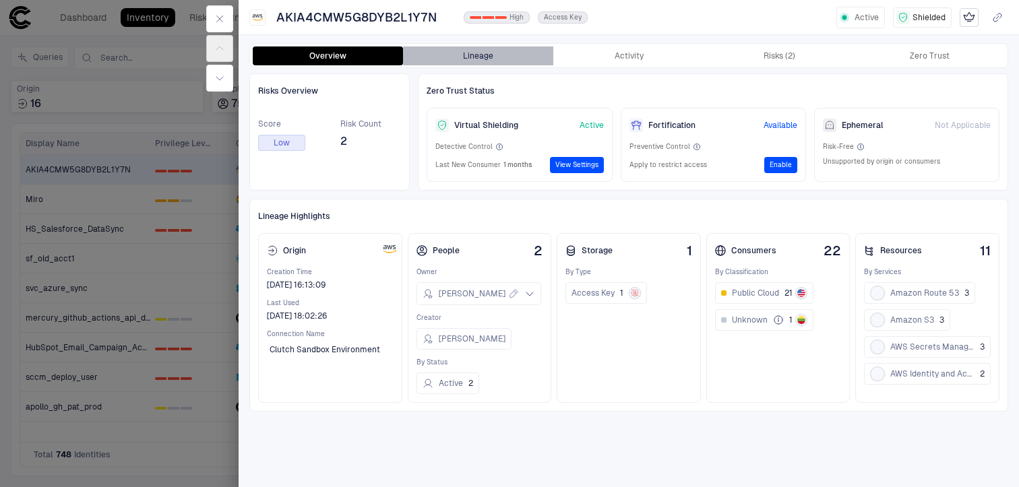
click at [470, 46] on button "Lineage" at bounding box center [478, 55] width 150 height 19
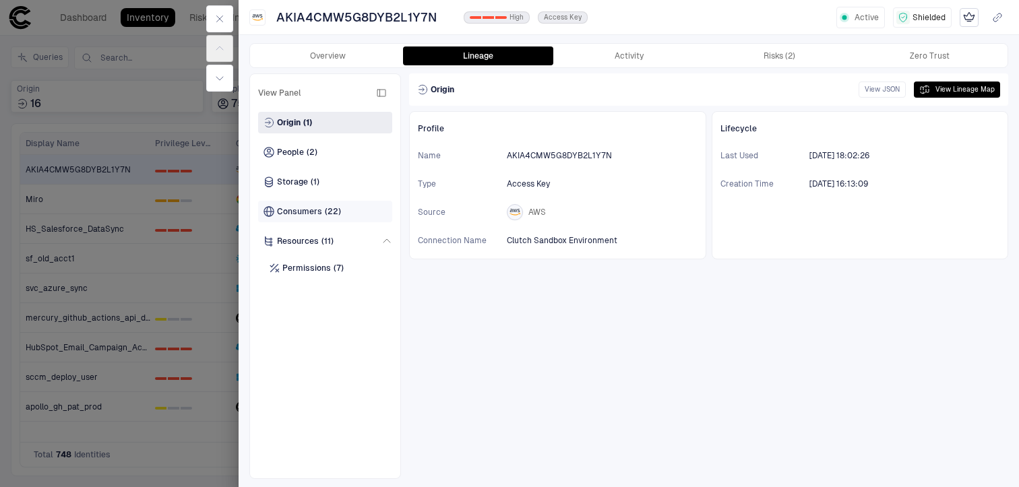
click at [317, 208] on span "Consumers" at bounding box center [299, 211] width 45 height 11
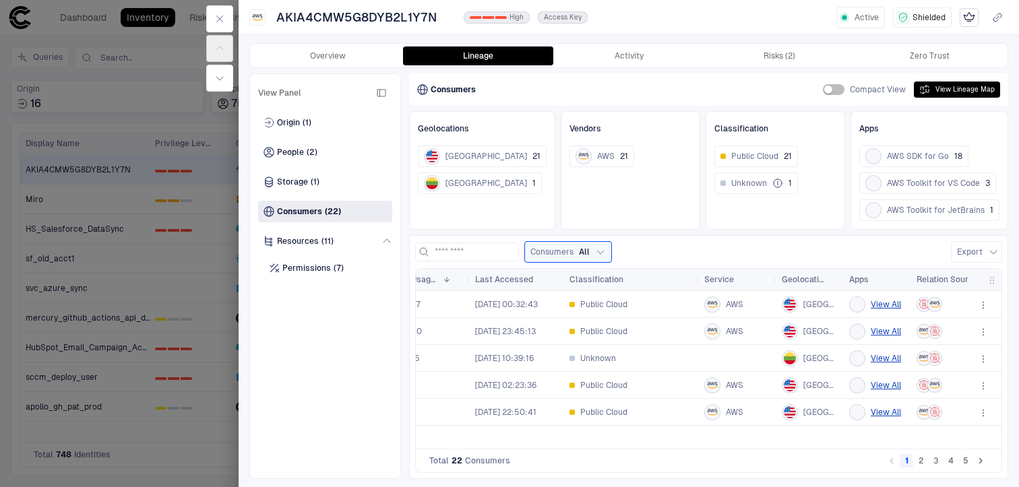
scroll to position [0, 73]
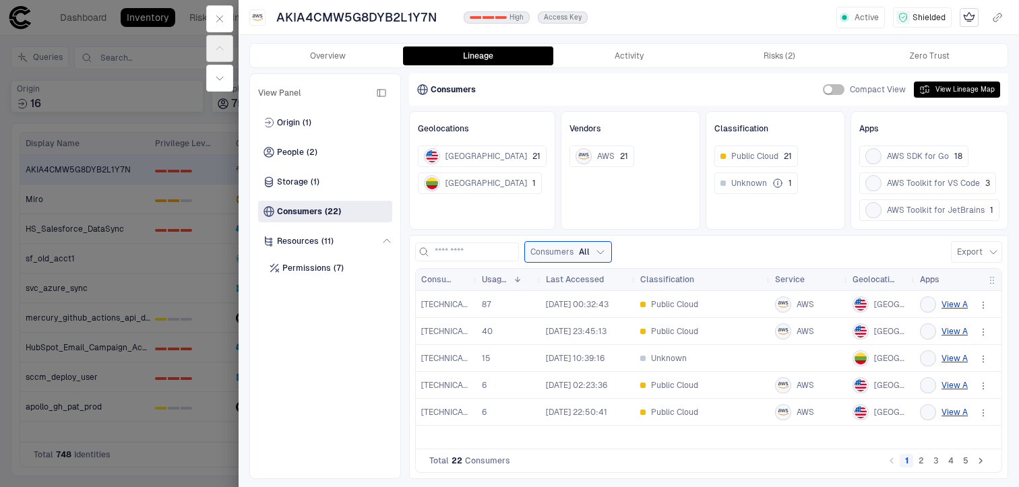
click at [150, 31] on div at bounding box center [509, 243] width 1019 height 487
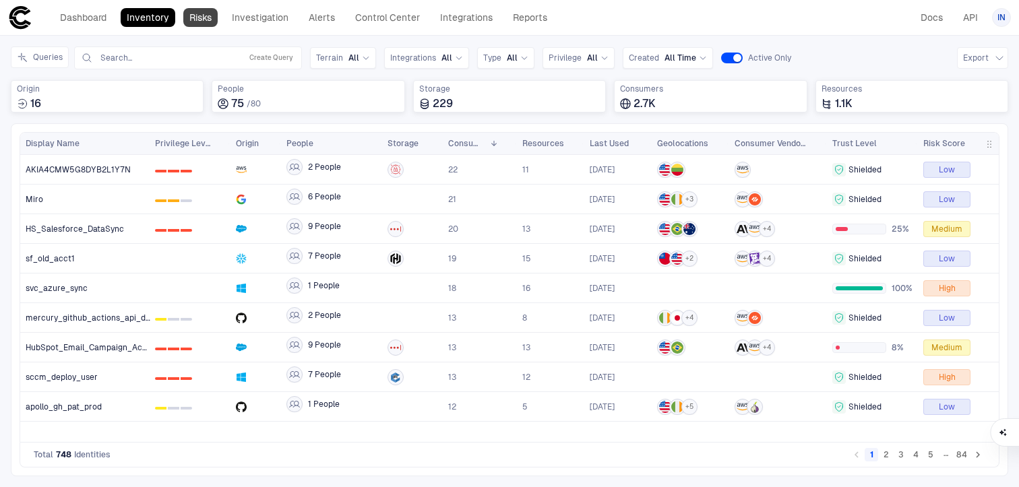
click at [205, 21] on link "Risks" at bounding box center [200, 17] width 34 height 19
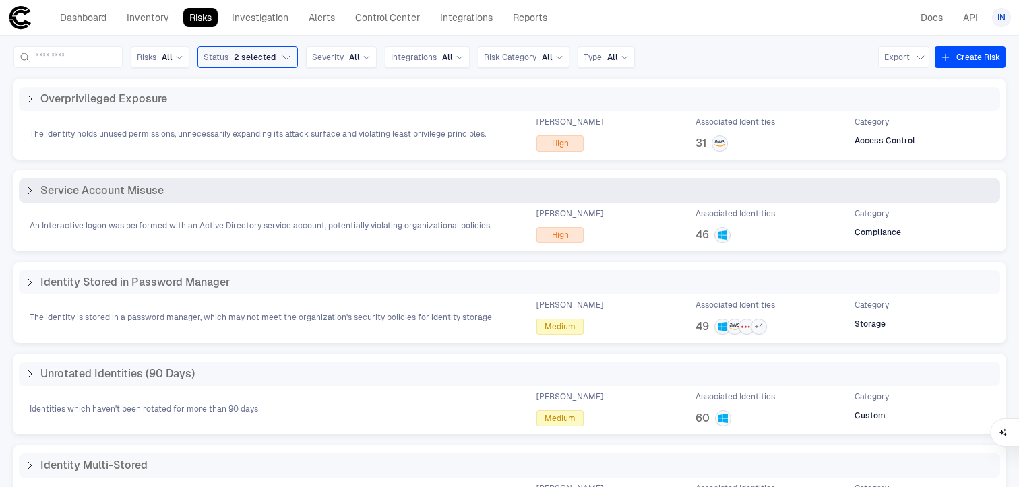
click at [420, 212] on div "An Interactive logon was performed with an Active Directory service account, po…" at bounding box center [509, 225] width 981 height 35
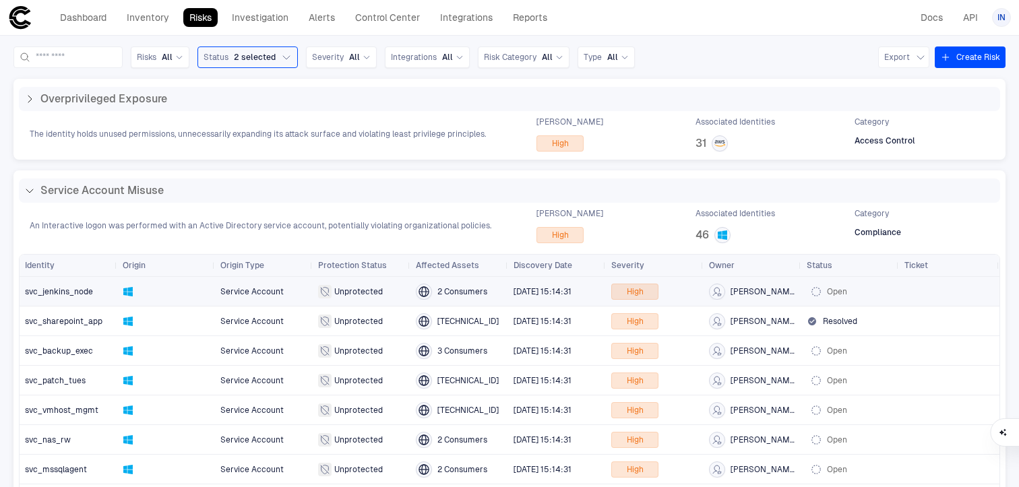
click at [459, 293] on span "2 Consumers" at bounding box center [462, 291] width 50 height 11
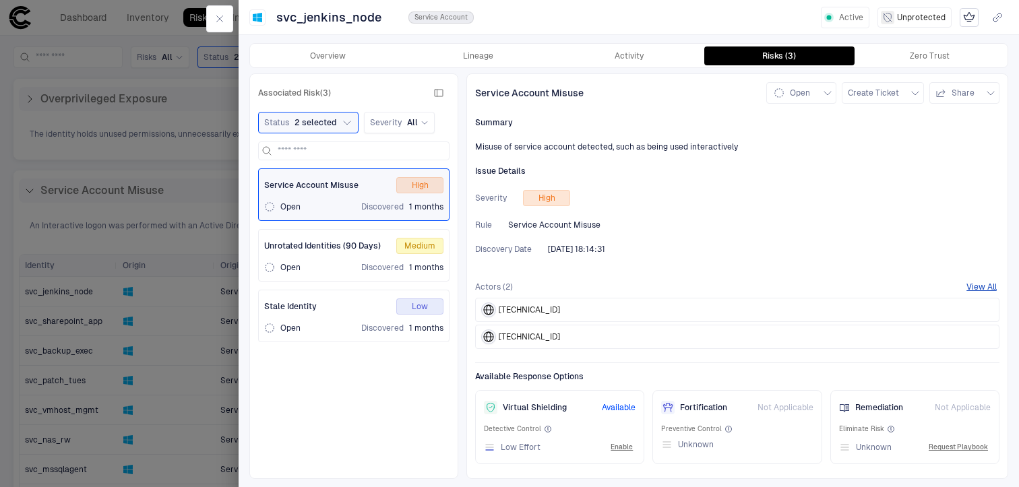
click at [117, 214] on div at bounding box center [509, 243] width 1019 height 487
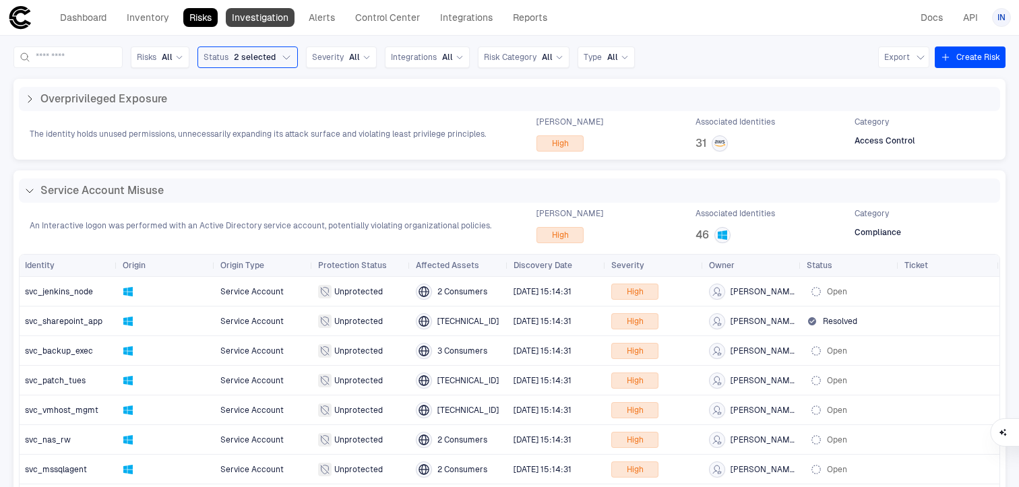
click at [262, 23] on link "Investigation" at bounding box center [260, 17] width 69 height 19
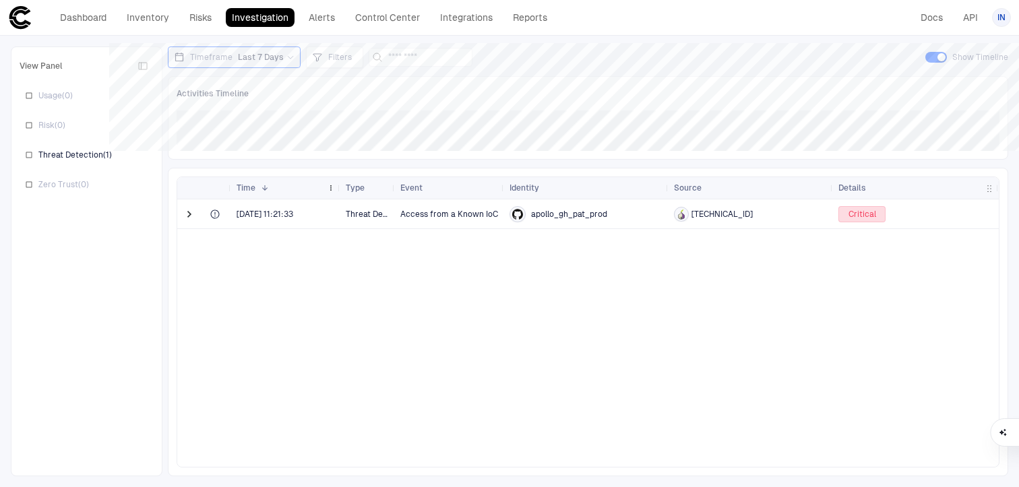
click at [280, 197] on div "Time 1" at bounding box center [286, 188] width 98 height 22
click at [262, 224] on span "[DATE] 11:21:33" at bounding box center [286, 214] width 98 height 27
click at [310, 21] on link "Alerts" at bounding box center [322, 17] width 38 height 19
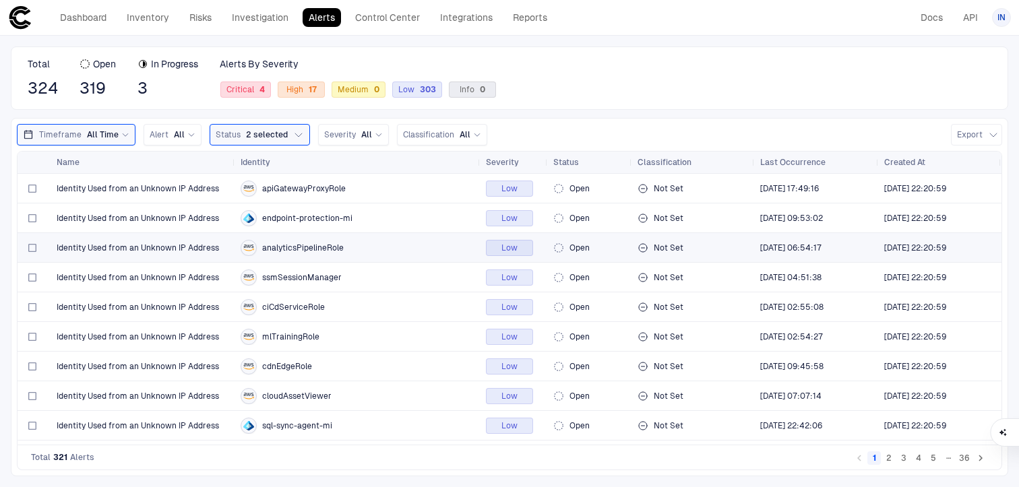
click at [249, 256] on div "analyticsPipelineRole" at bounding box center [358, 248] width 234 height 28
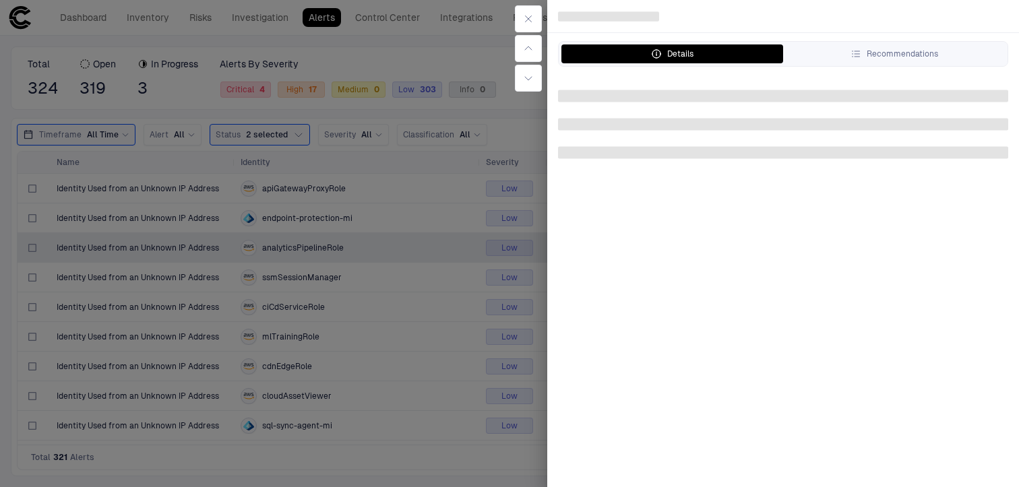
click at [216, 22] on div at bounding box center [509, 243] width 1019 height 487
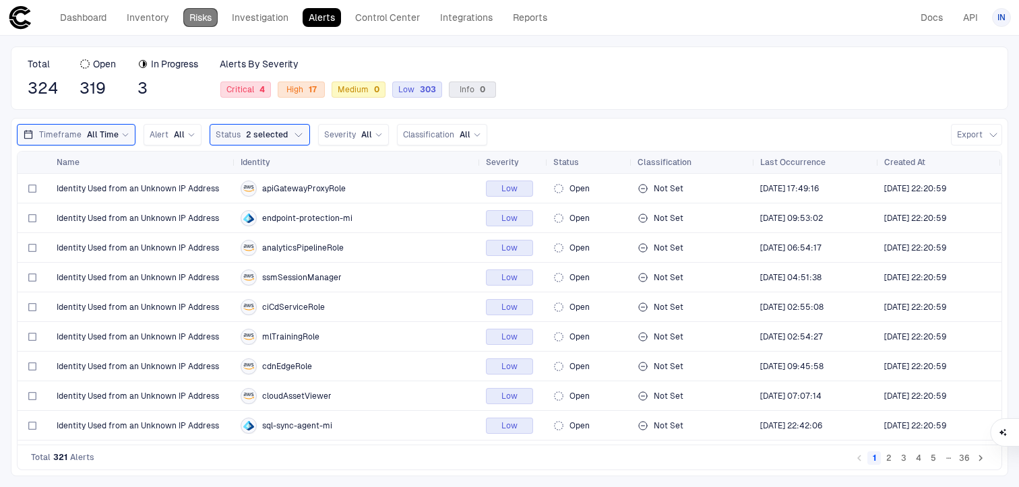
click at [208, 21] on link "Risks" at bounding box center [200, 17] width 34 height 19
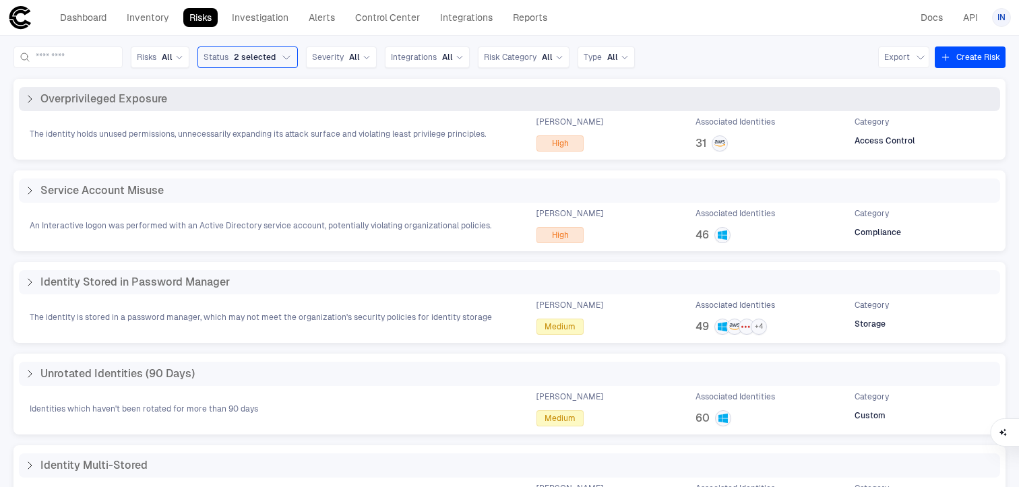
click at [228, 150] on div "The identity holds unused permissions, unnecessarily expanding its attack surfa…" at bounding box center [509, 134] width 981 height 35
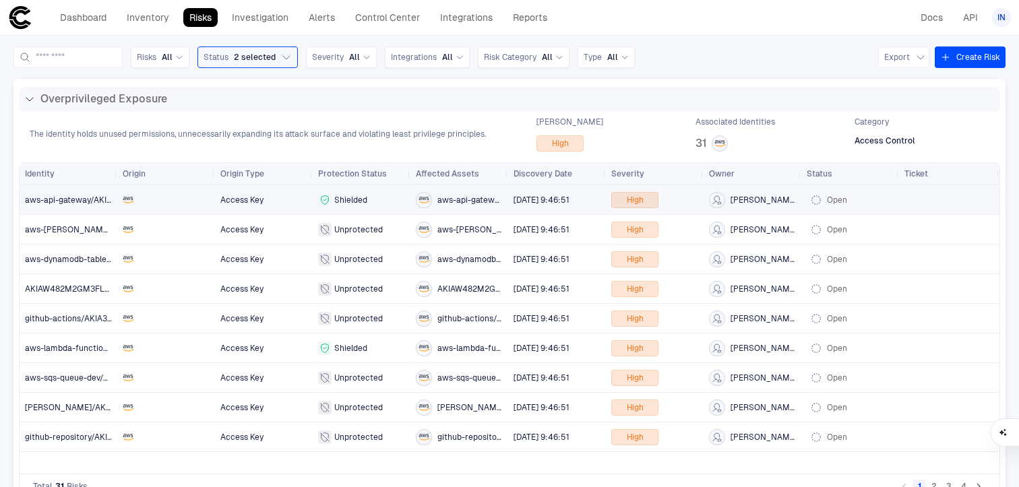
click at [235, 212] on span "Access Key" at bounding box center [263, 200] width 87 height 27
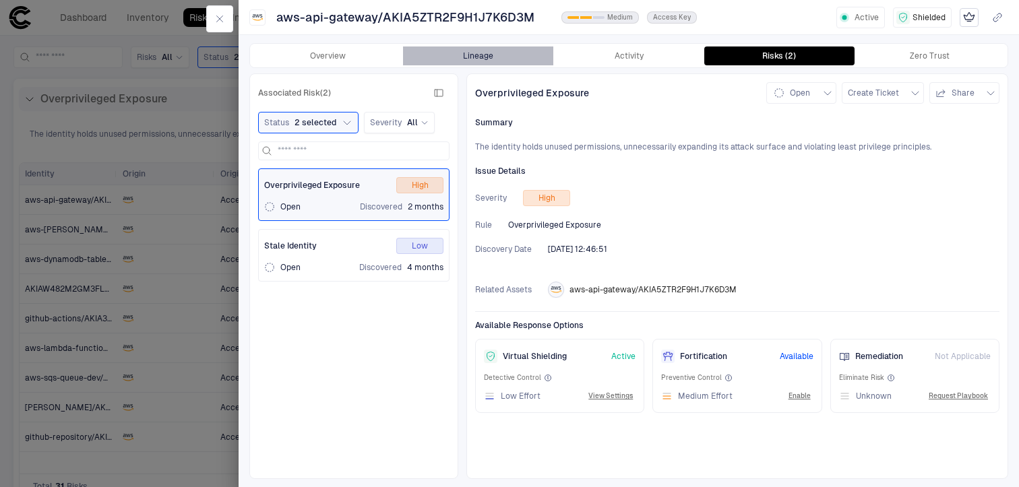
click at [499, 55] on button "Lineage" at bounding box center [478, 55] width 150 height 19
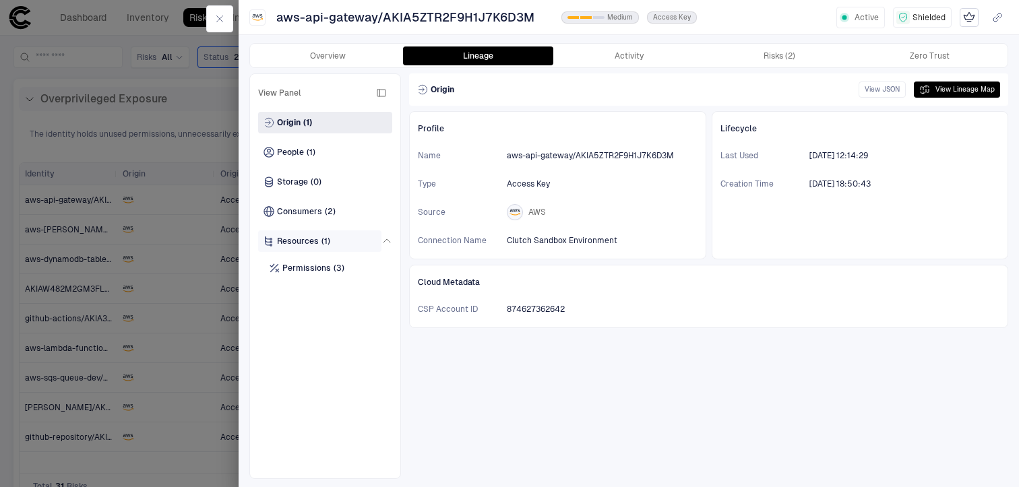
click at [294, 245] on span "Resources" at bounding box center [298, 241] width 42 height 11
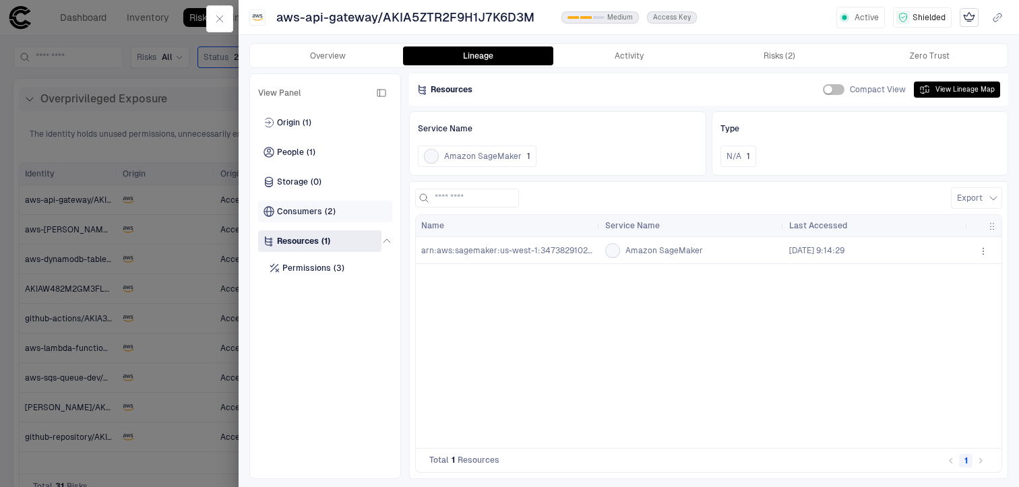
click at [298, 212] on span "Consumers" at bounding box center [299, 211] width 45 height 11
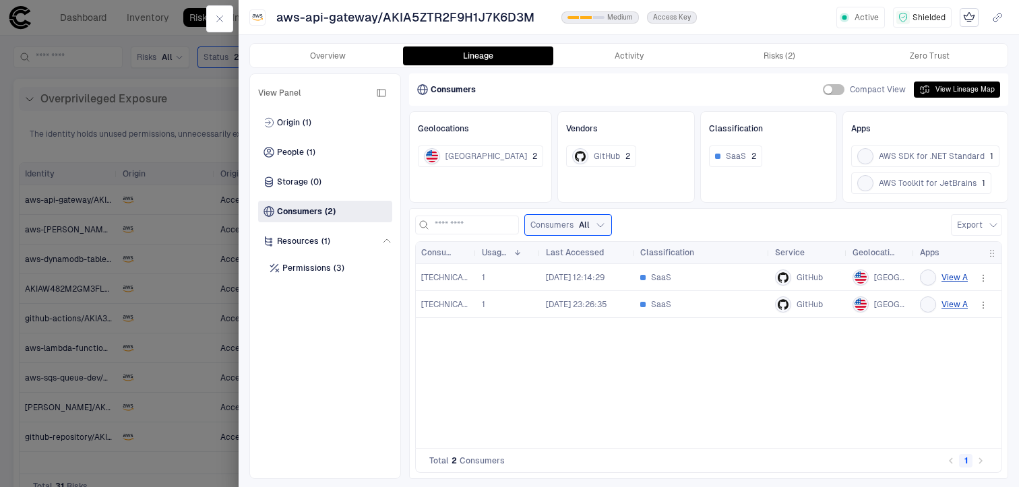
click at [505, 380] on div "[TECHNICAL_ID] 1 [DATE] 12:14:29 SaaS GitHub [GEOGRAPHIC_DATA] View All [TECHNI…" at bounding box center [692, 356] width 552 height 184
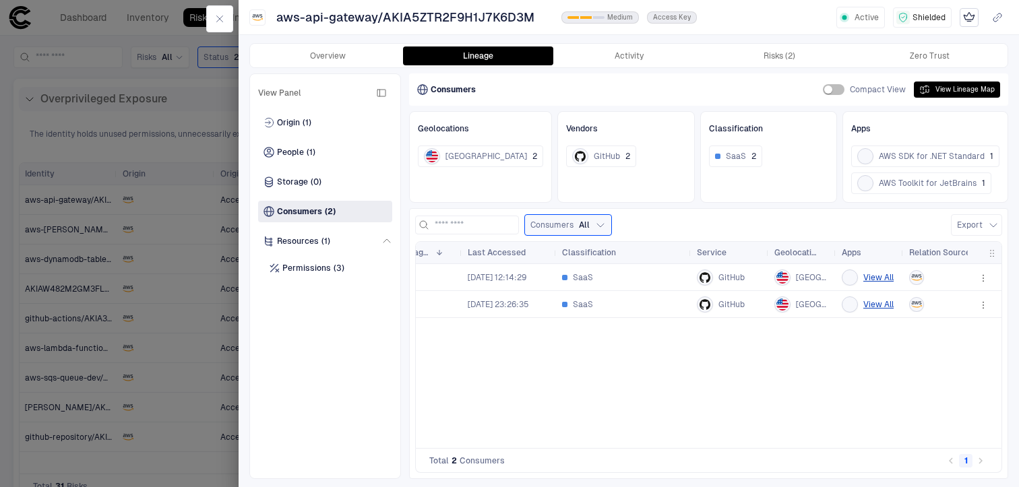
scroll to position [0, 105]
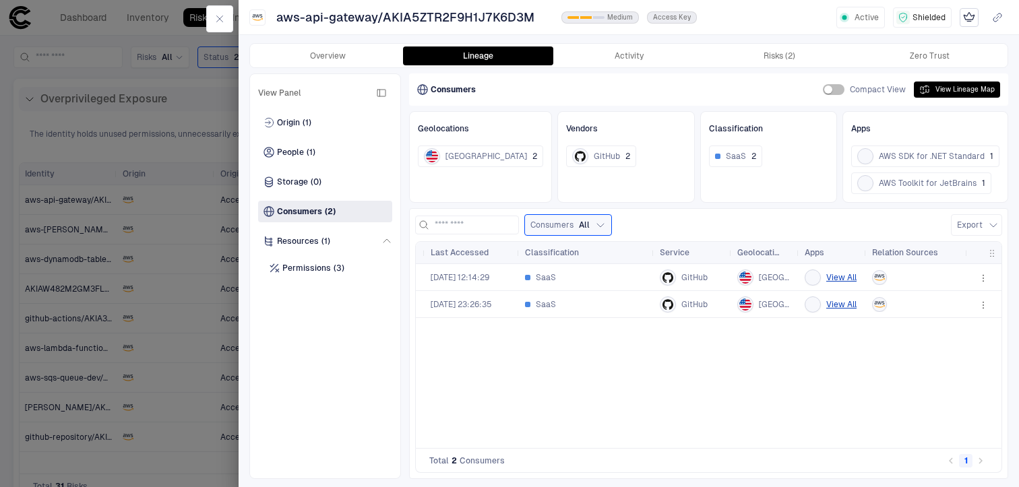
click at [695, 387] on div "[TECHNICAL_ID] 1 [DATE] 12:14:29 SaaS GitHub [GEOGRAPHIC_DATA] View All [TECHNI…" at bounding box center [692, 356] width 552 height 184
click at [728, 380] on div "[TECHNICAL_ID] 1 [DATE] 12:14:29 SaaS GitHub [GEOGRAPHIC_DATA] View All [TECHNI…" at bounding box center [692, 356] width 552 height 184
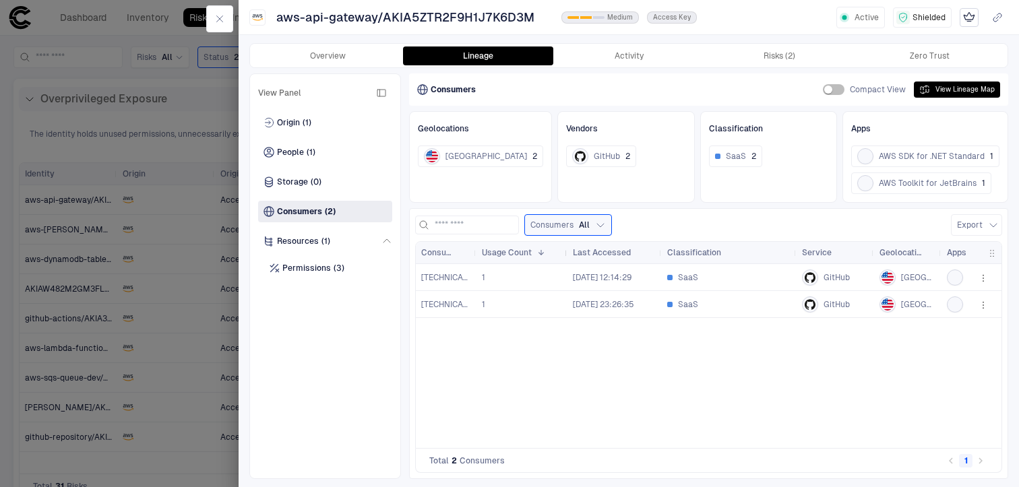
drag, startPoint x: 539, startPoint y: 252, endPoint x: 567, endPoint y: 248, distance: 27.9
click at [567, 248] on div at bounding box center [566, 253] width 5 height 22
click at [559, 378] on div "[TECHNICAL_ID] 1 [DATE] 12:14:29 SaaS GitHub [GEOGRAPHIC_DATA] View All [TECHNI…" at bounding box center [692, 356] width 552 height 184
click at [171, 288] on div at bounding box center [509, 243] width 1019 height 487
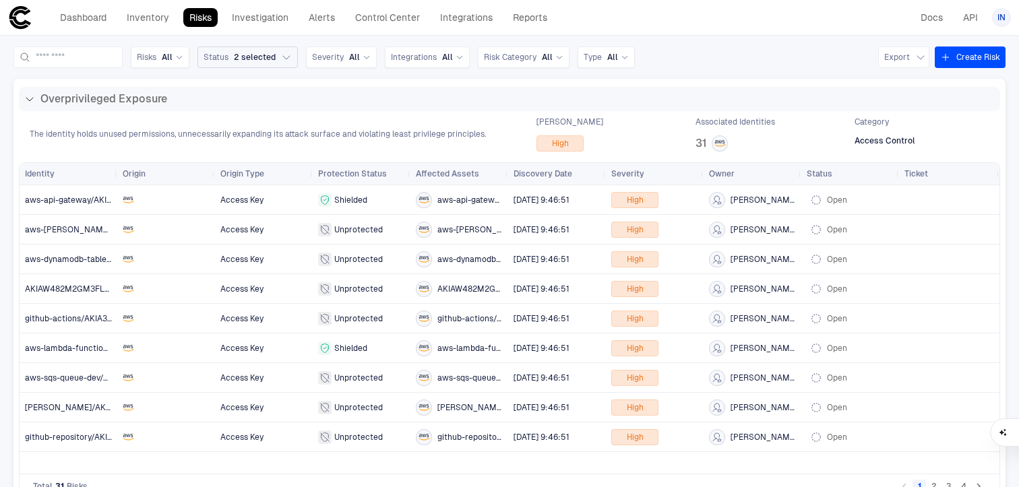
click at [292, 59] on icon "button" at bounding box center [286, 57] width 11 height 11
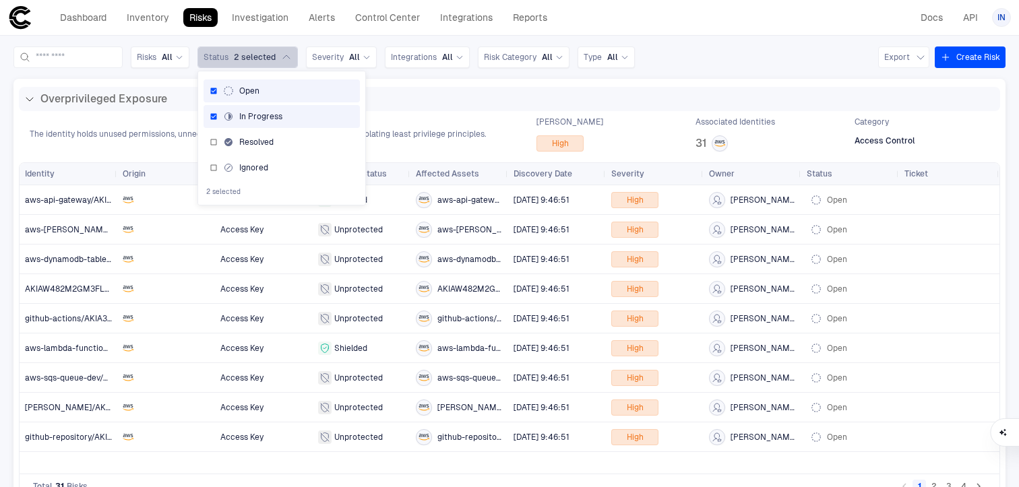
click at [292, 59] on icon "button" at bounding box center [286, 57] width 11 height 11
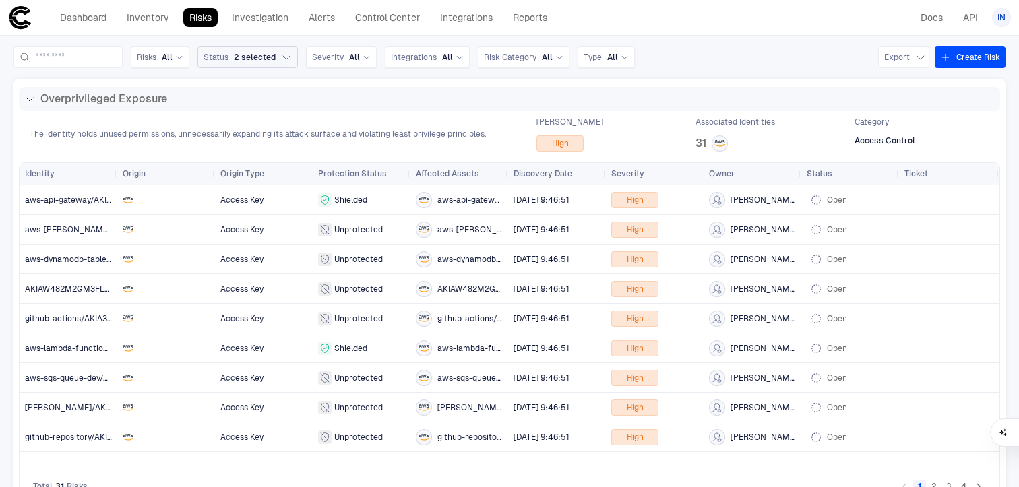
scroll to position [39, 0]
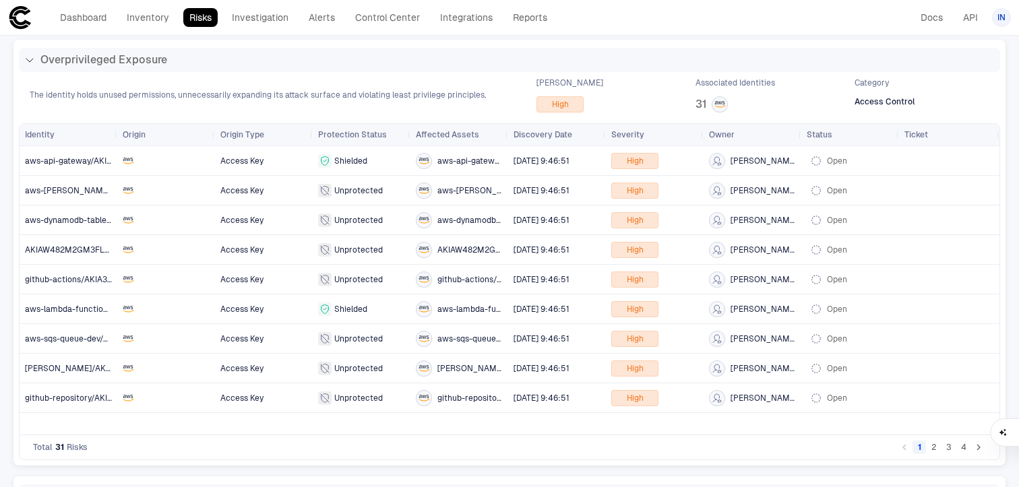
click at [141, 31] on header "Dashboard Inventory Risks Investigation Alerts Control Center Integrations Repo…" at bounding box center [509, 18] width 1019 height 36
click at [864, 162] on icon "button" at bounding box center [863, 161] width 8 height 8
click at [846, 163] on div at bounding box center [509, 243] width 1019 height 487
click at [846, 248] on span "Open" at bounding box center [837, 250] width 20 height 11
click at [369, 15] on div at bounding box center [509, 243] width 1019 height 487
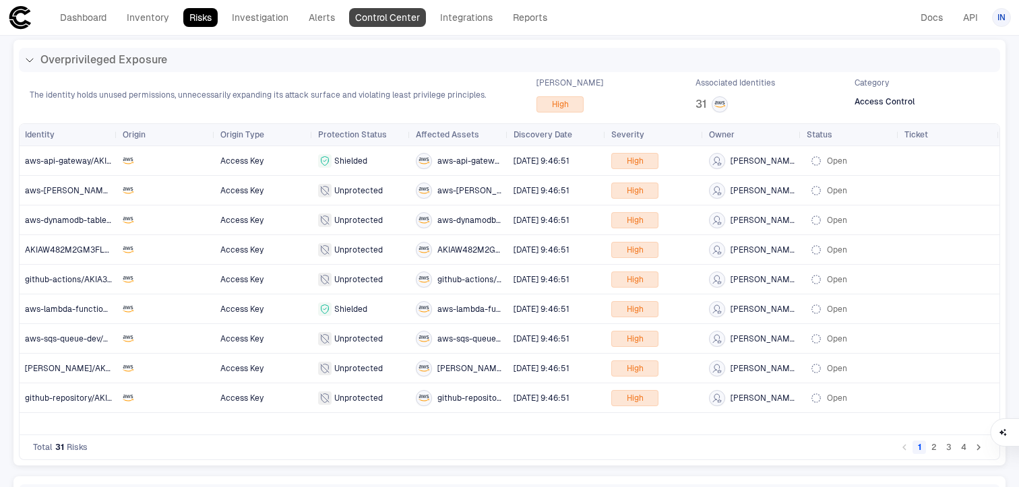
click at [365, 20] on link "Control Center" at bounding box center [387, 17] width 77 height 19
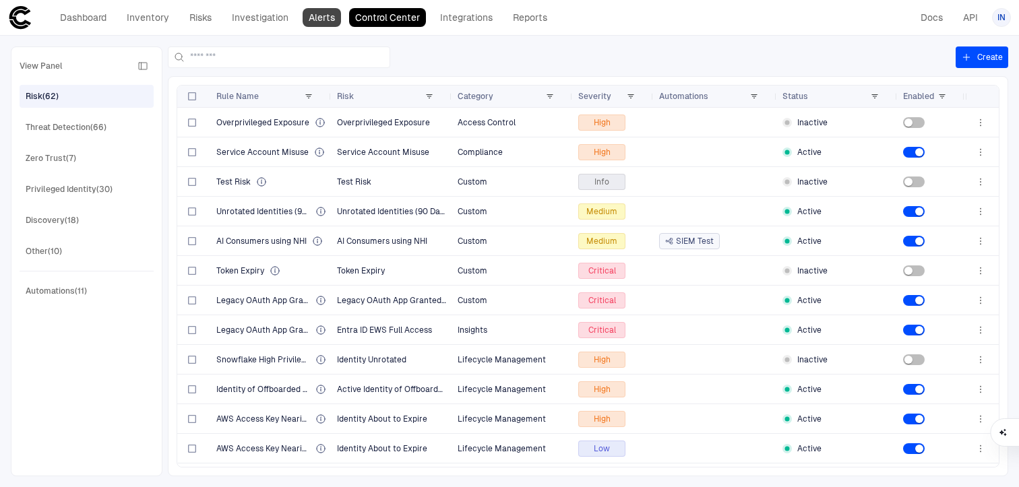
click at [328, 20] on link "Alerts" at bounding box center [322, 17] width 38 height 19
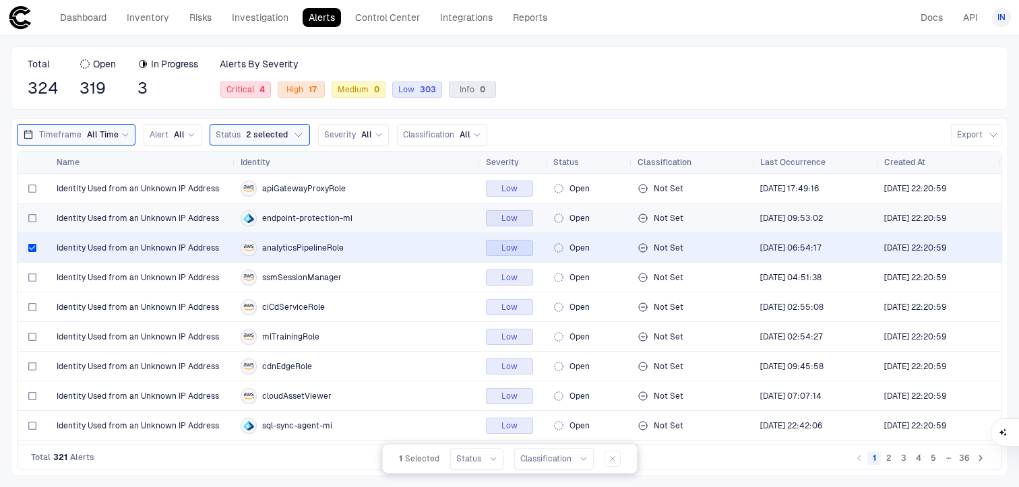
click at [33, 222] on div at bounding box center [32, 218] width 8 height 28
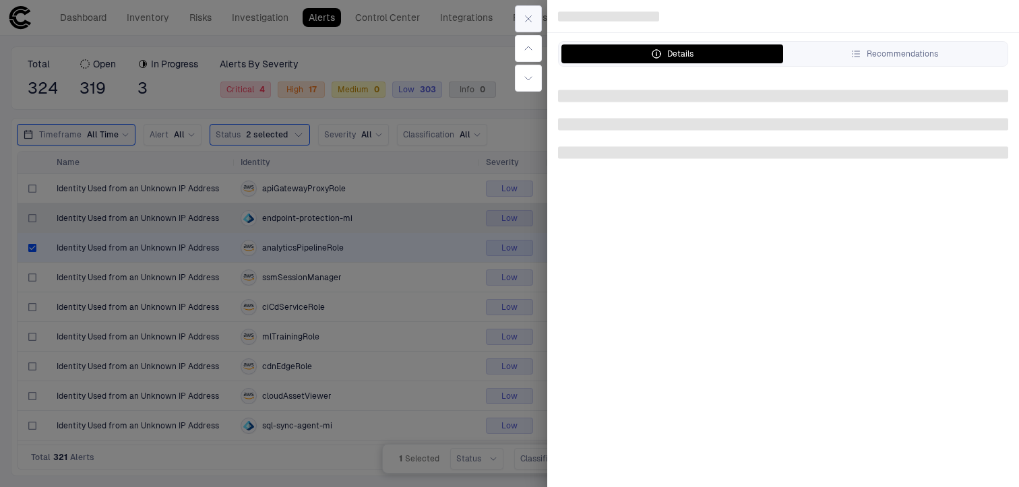
click at [535, 16] on button "button" at bounding box center [528, 18] width 27 height 27
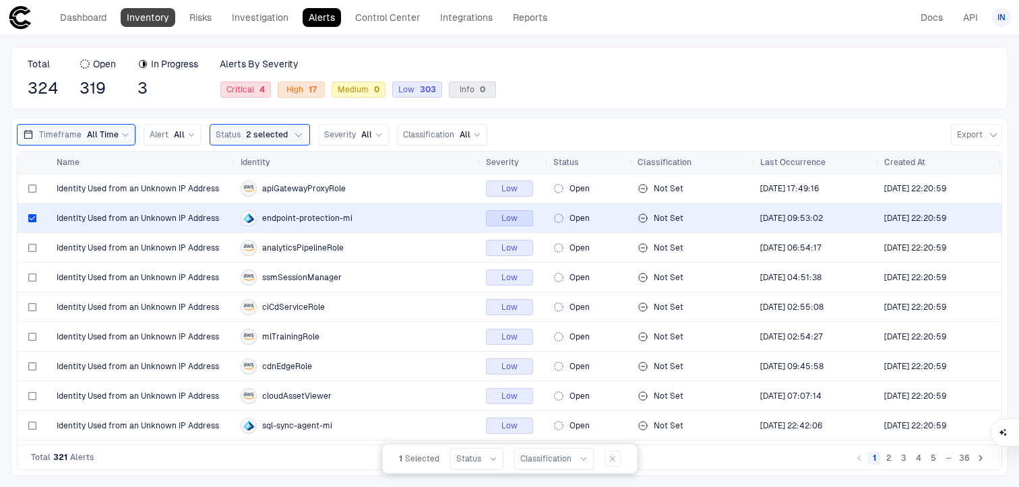
click at [158, 22] on link "Inventory" at bounding box center [148, 17] width 55 height 19
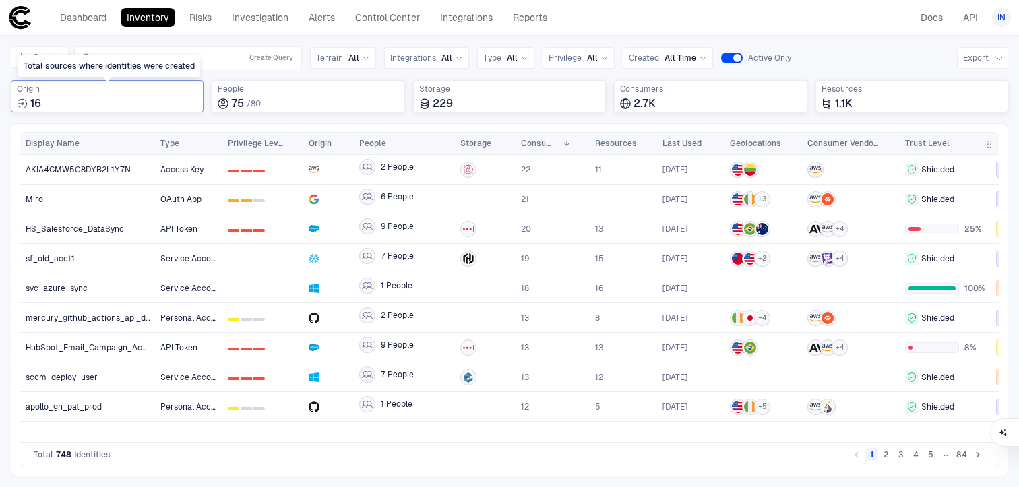
click at [156, 104] on div "16" at bounding box center [107, 103] width 181 height 13
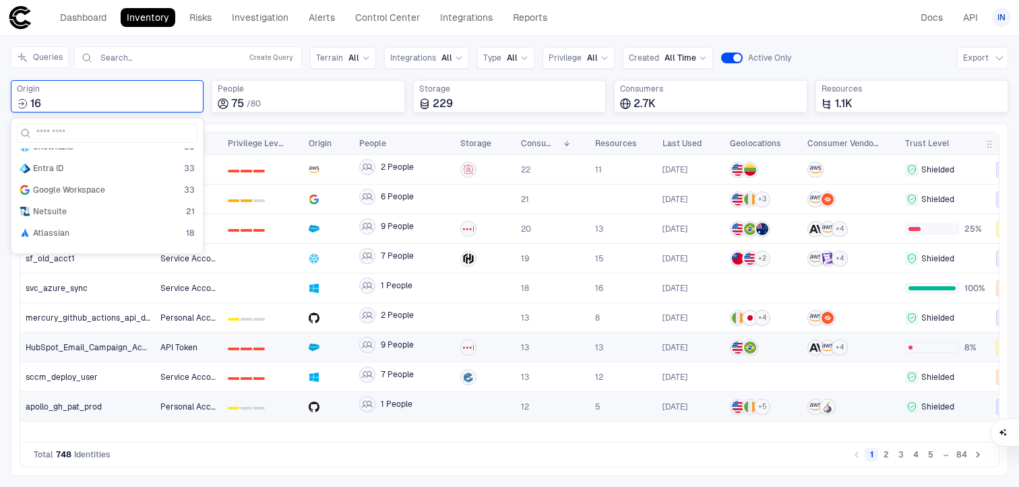
scroll to position [251, 0]
click at [359, 51] on div "Terrain All" at bounding box center [343, 58] width 54 height 15
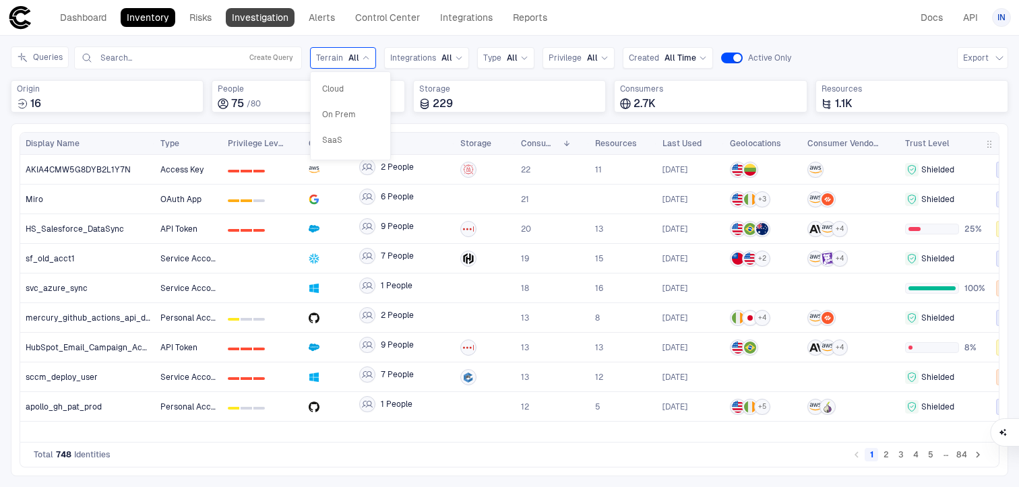
click at [270, 18] on link "Investigation" at bounding box center [260, 17] width 69 height 19
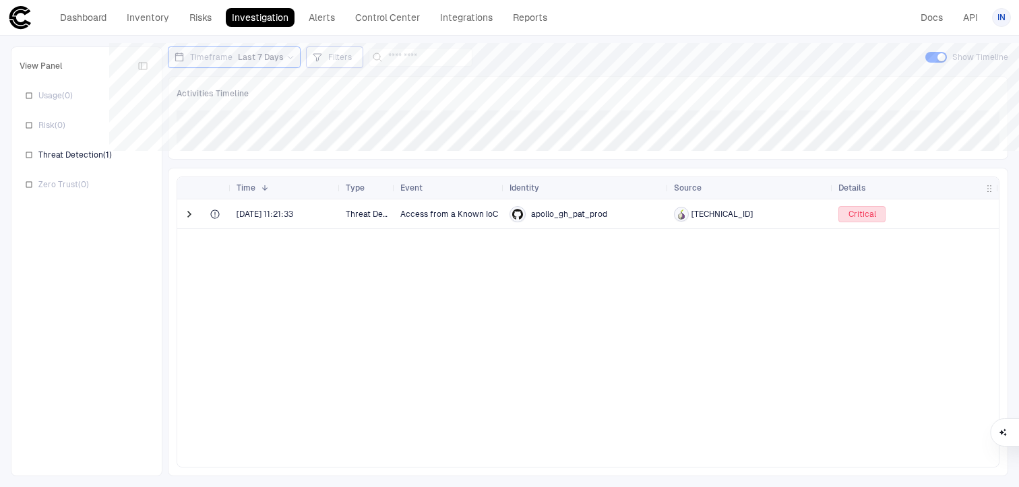
click at [341, 64] on div "Filters" at bounding box center [334, 57] width 45 height 15
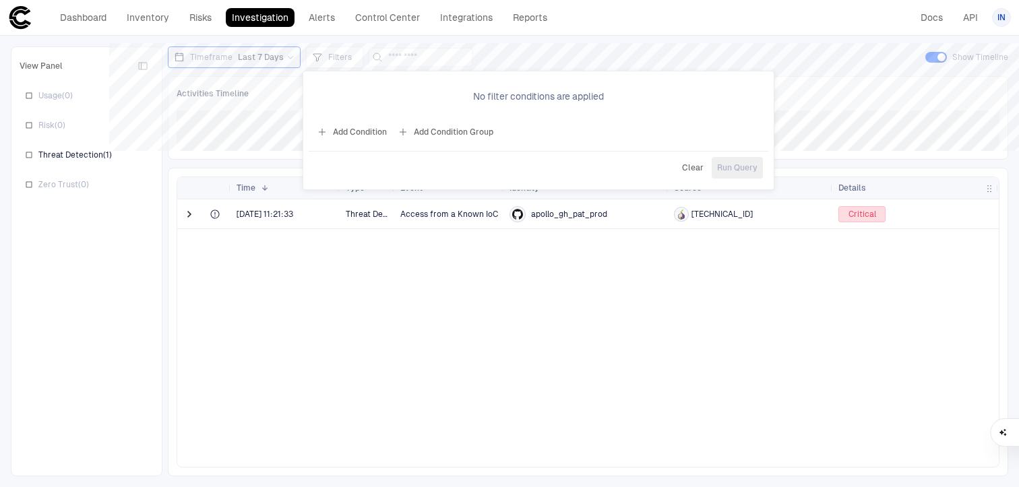
click at [182, 71] on div at bounding box center [509, 243] width 1019 height 487
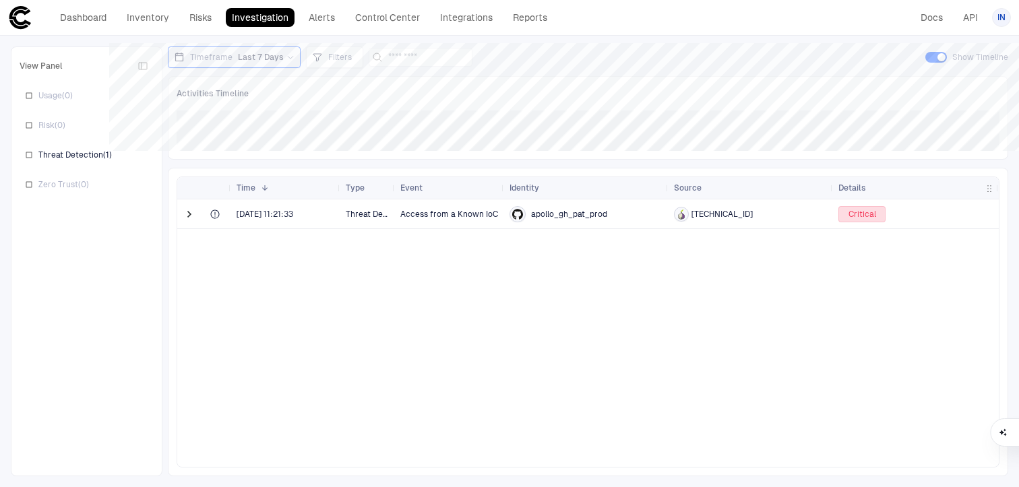
click at [278, 62] on span "Last 7 Days" at bounding box center [261, 57] width 46 height 11
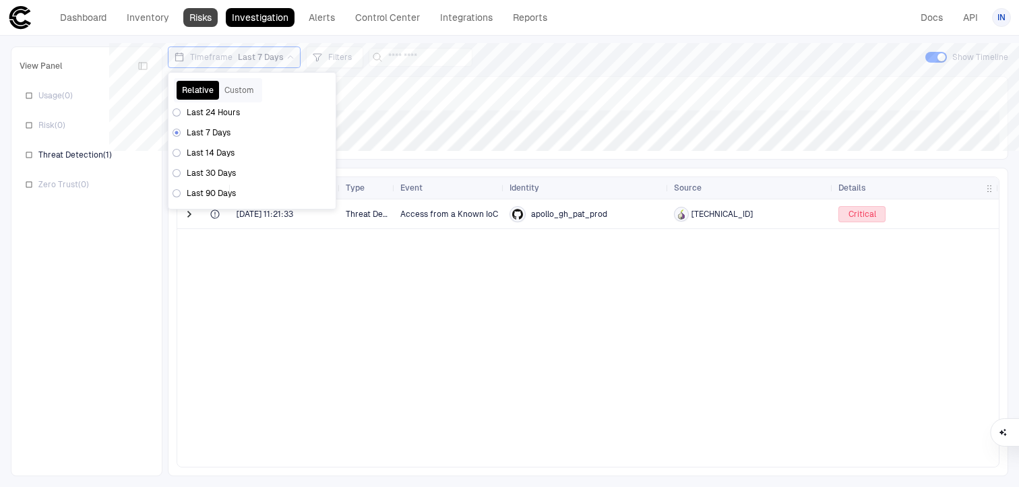
click at [211, 22] on link "Risks" at bounding box center [200, 17] width 34 height 19
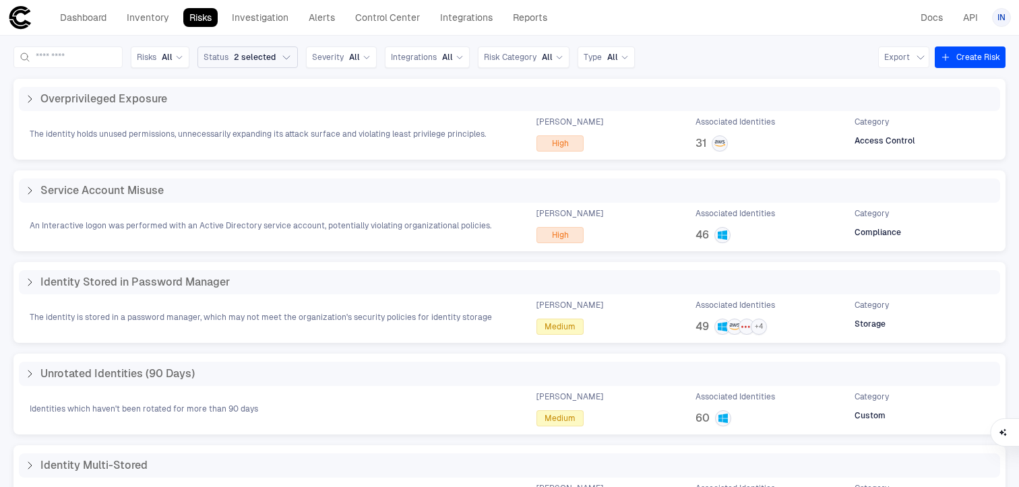
click at [292, 56] on icon "button" at bounding box center [286, 57] width 11 height 11
click at [234, 123] on div "In Progress" at bounding box center [281, 116] width 156 height 23
click at [229, 96] on div "Open" at bounding box center [281, 91] width 156 height 23
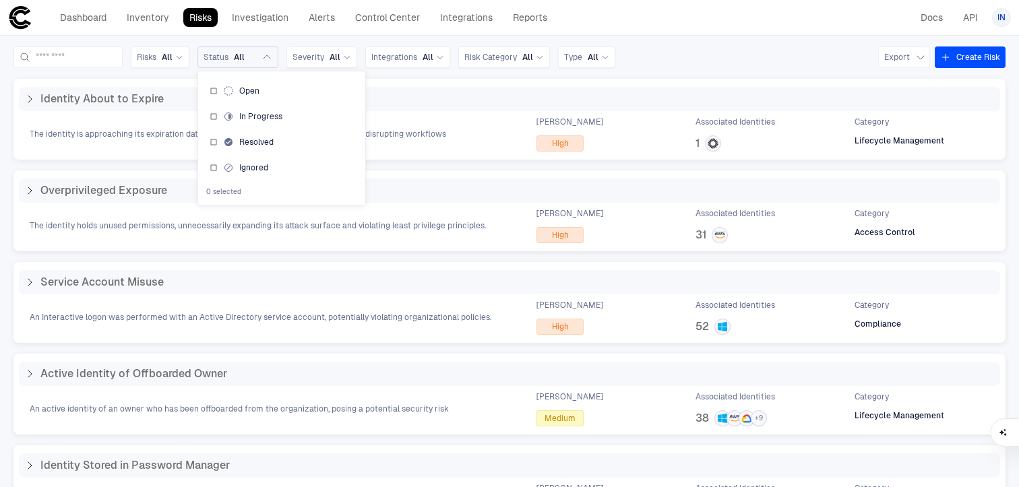
click at [210, 80] on div "Identity About to Expire The identity is approaching its expiration date and wi…" at bounding box center [509, 119] width 992 height 81
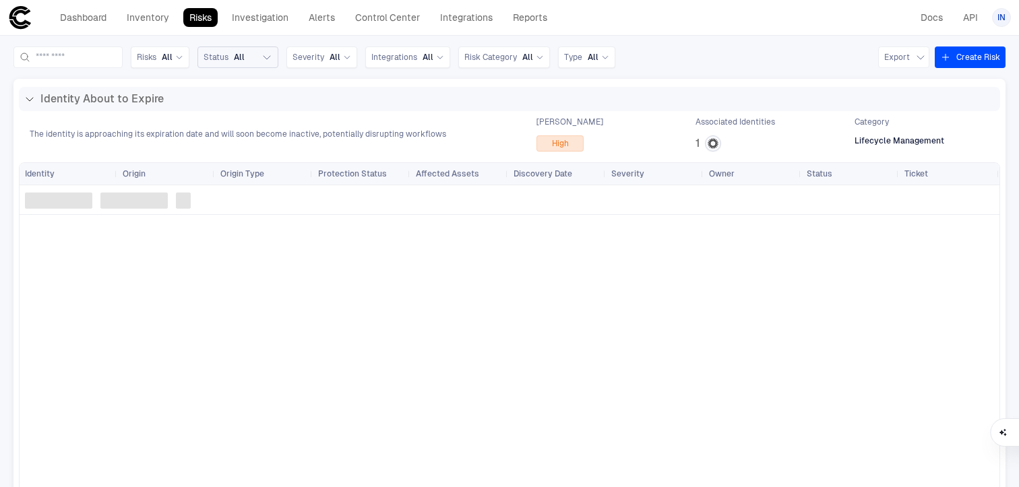
click at [228, 60] on span "Status" at bounding box center [215, 57] width 25 height 11
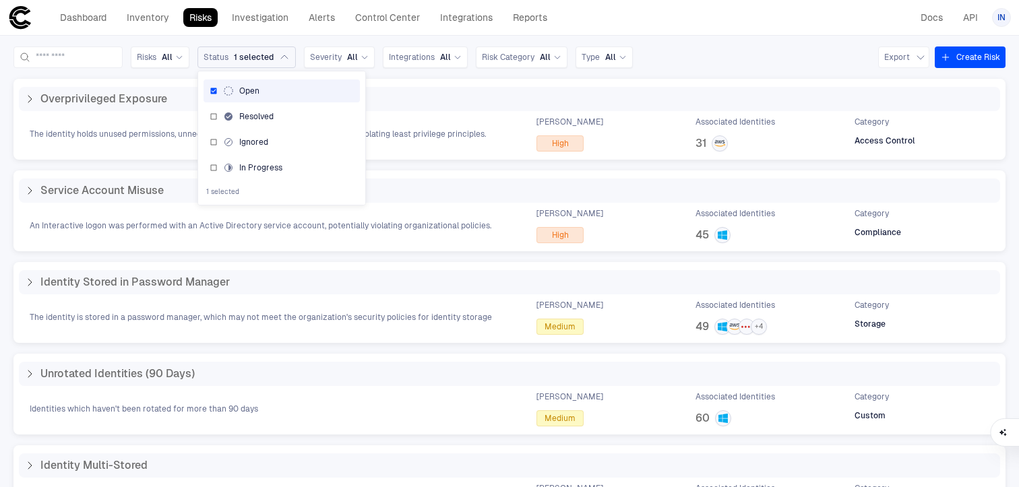
click at [290, 56] on icon "button" at bounding box center [284, 57] width 11 height 11
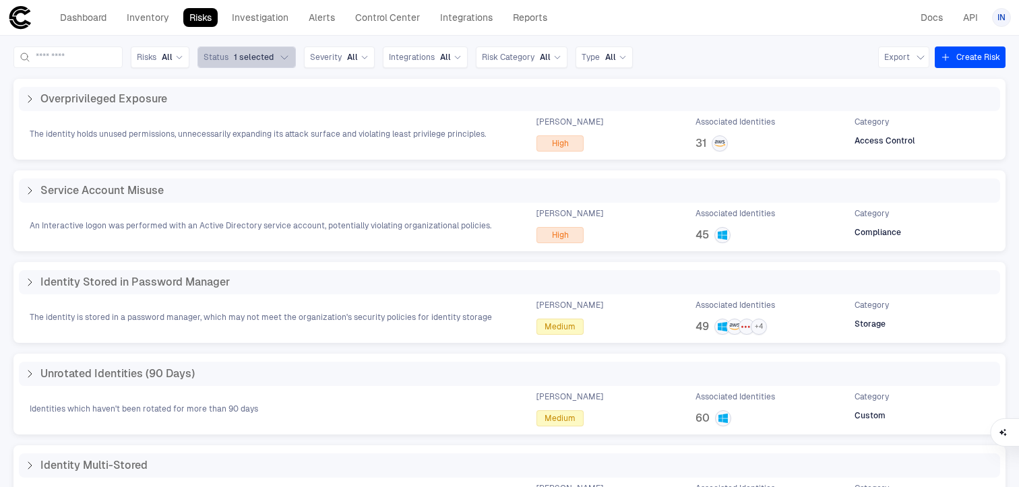
click at [290, 62] on icon "button" at bounding box center [284, 57] width 11 height 11
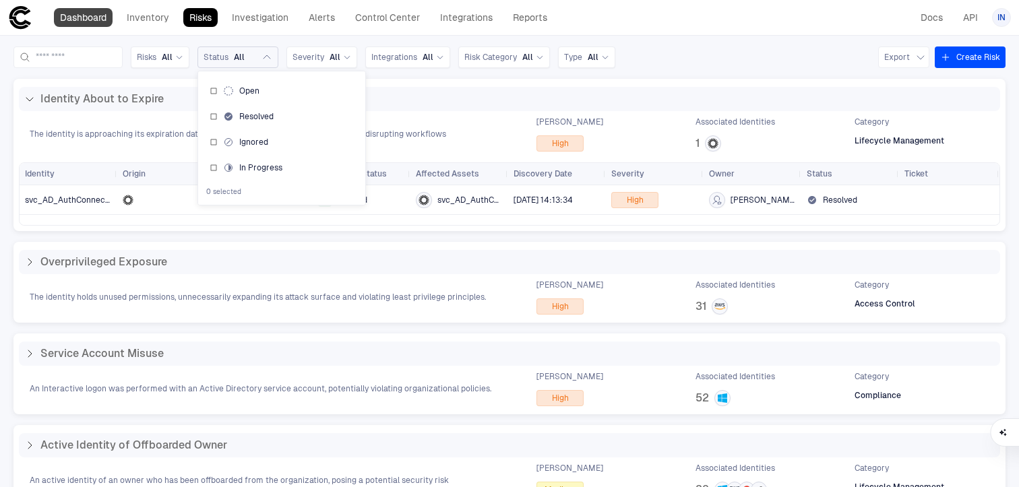
click at [108, 20] on link "Dashboard" at bounding box center [83, 17] width 59 height 19
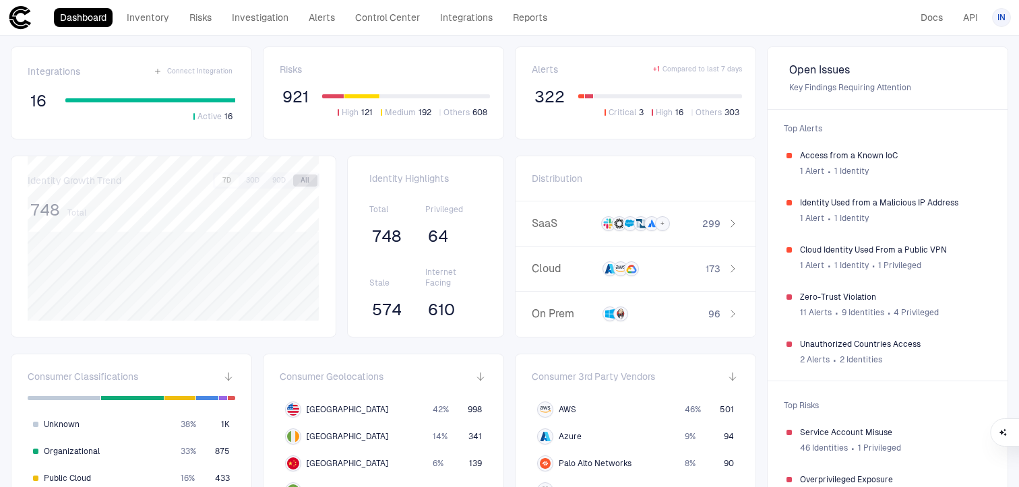
click at [298, 181] on button "All" at bounding box center [305, 181] width 24 height 12
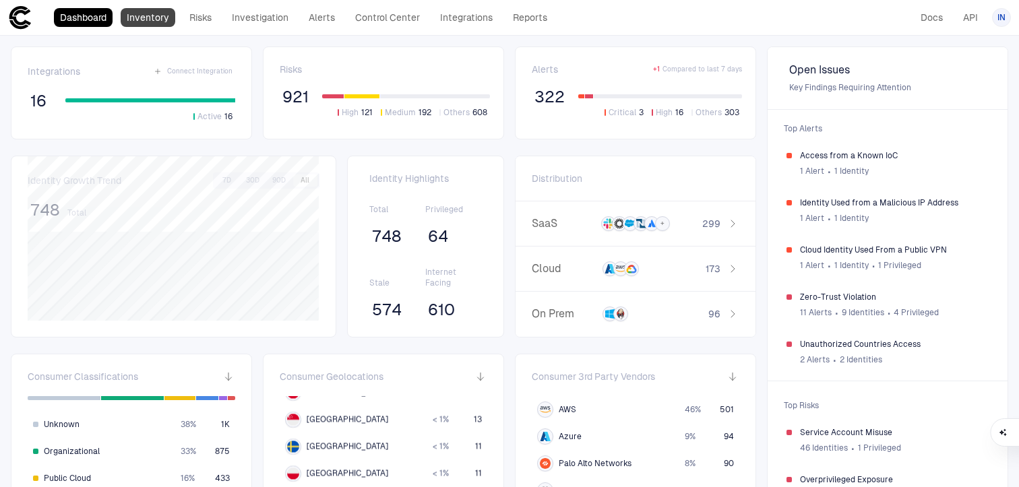
click at [148, 15] on link "Inventory" at bounding box center [148, 17] width 55 height 19
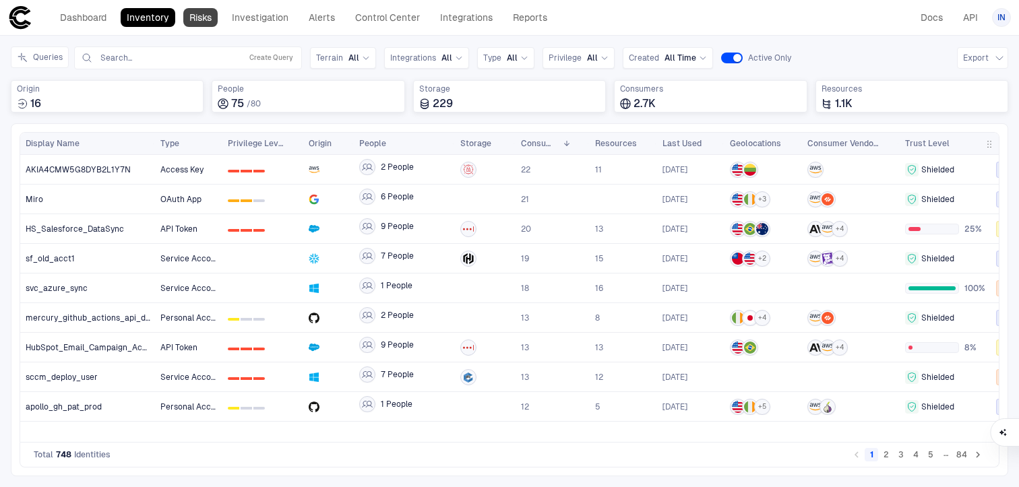
click at [201, 20] on link "Risks" at bounding box center [200, 17] width 34 height 19
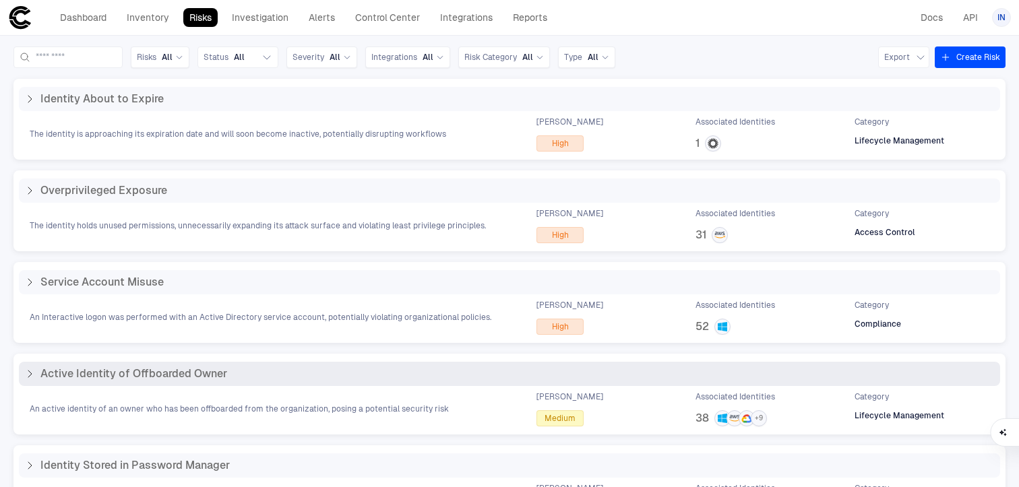
click at [474, 407] on div "An active identity of an owner who has been offboarded from the organization, p…" at bounding box center [509, 408] width 981 height 35
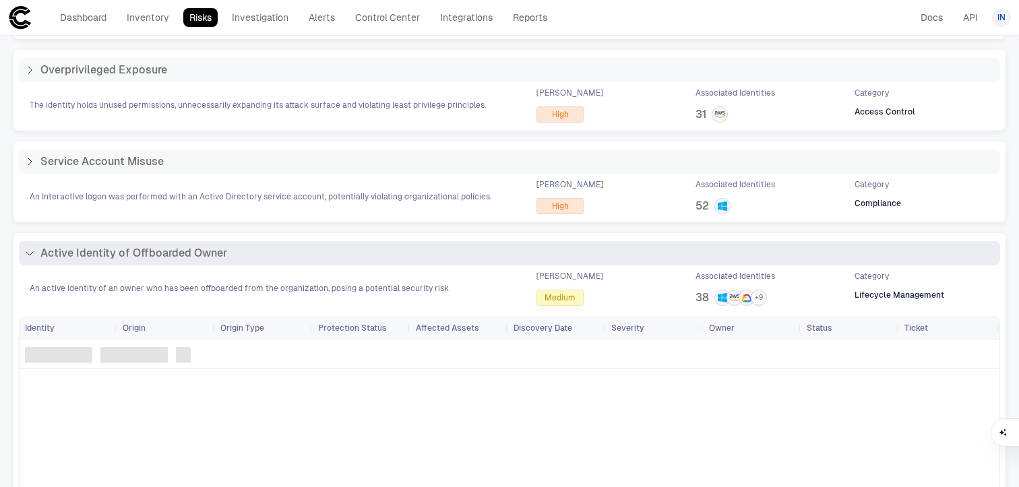
scroll to position [121, 0]
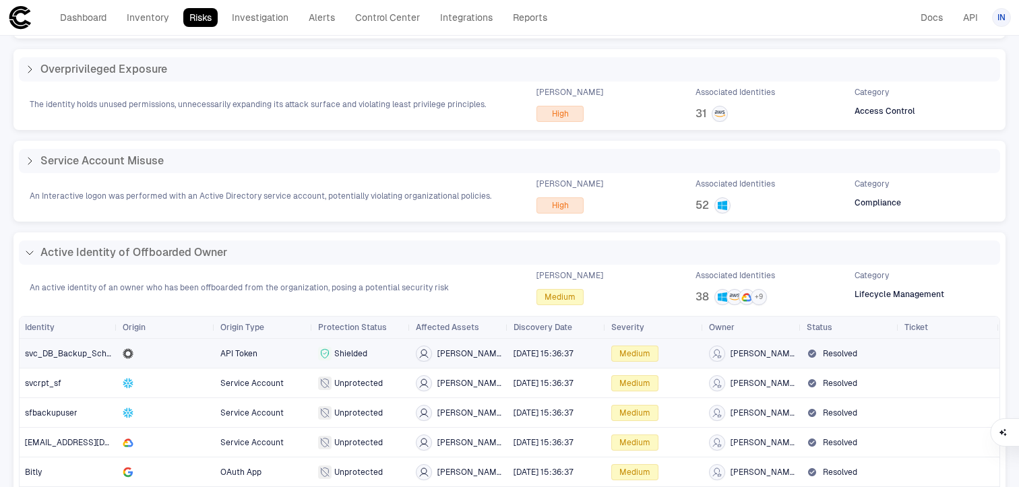
click at [414, 357] on div "[PERSON_NAME]" at bounding box center [459, 353] width 98 height 29
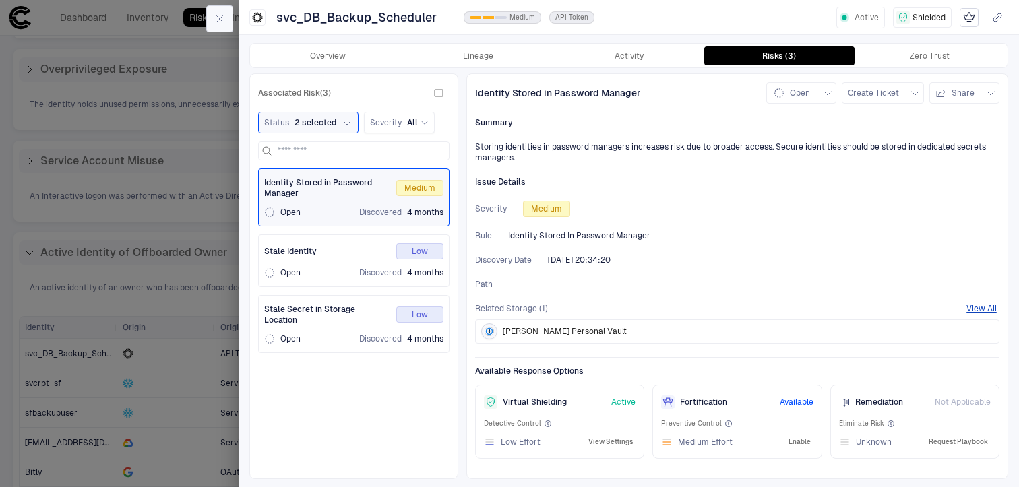
click at [214, 16] on button "button" at bounding box center [219, 18] width 27 height 27
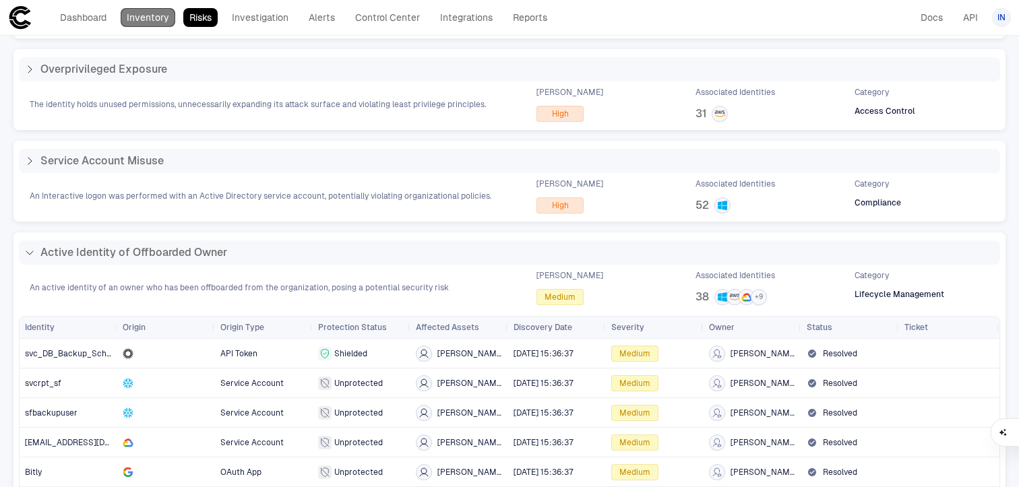
click at [162, 11] on link "Inventory" at bounding box center [148, 17] width 55 height 19
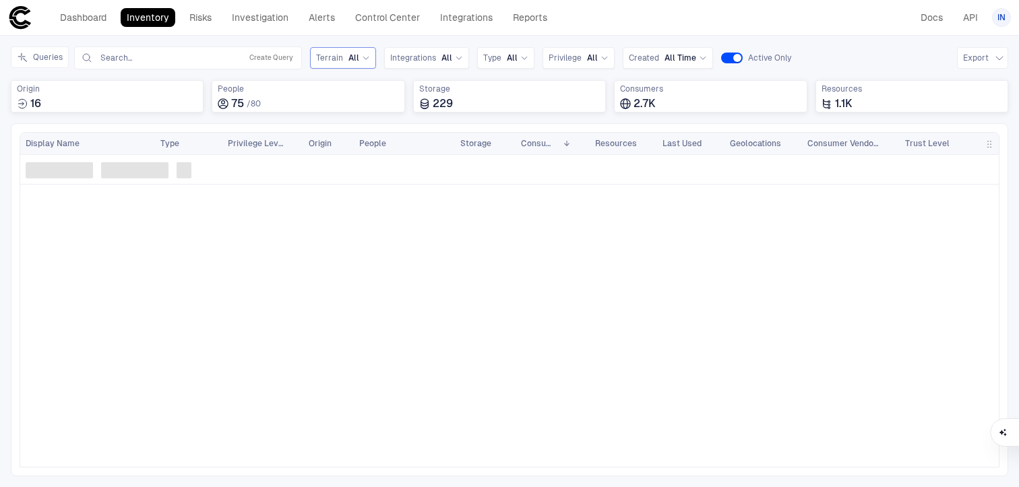
click at [332, 57] on span "Terrain" at bounding box center [329, 58] width 27 height 11
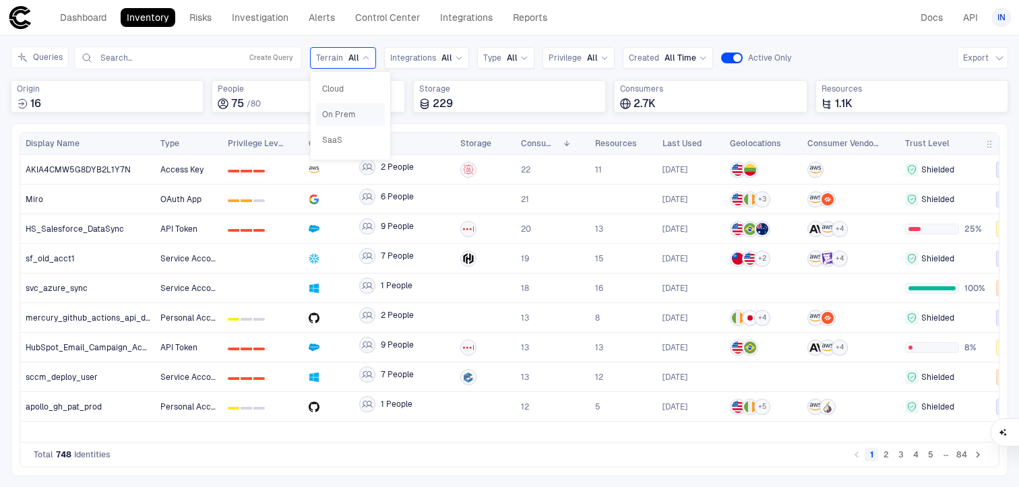
click at [335, 121] on div "On Prem" at bounding box center [350, 114] width 69 height 23
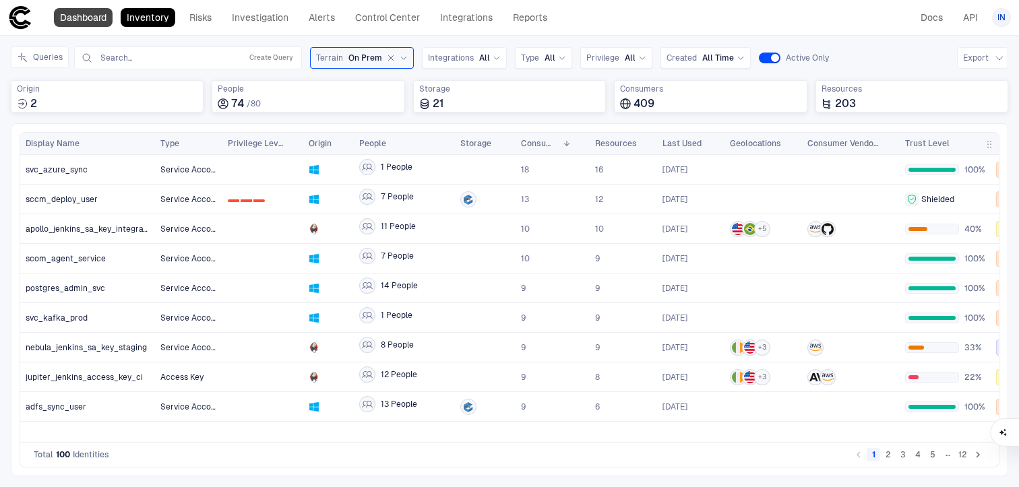
click at [92, 12] on link "Dashboard" at bounding box center [83, 17] width 59 height 19
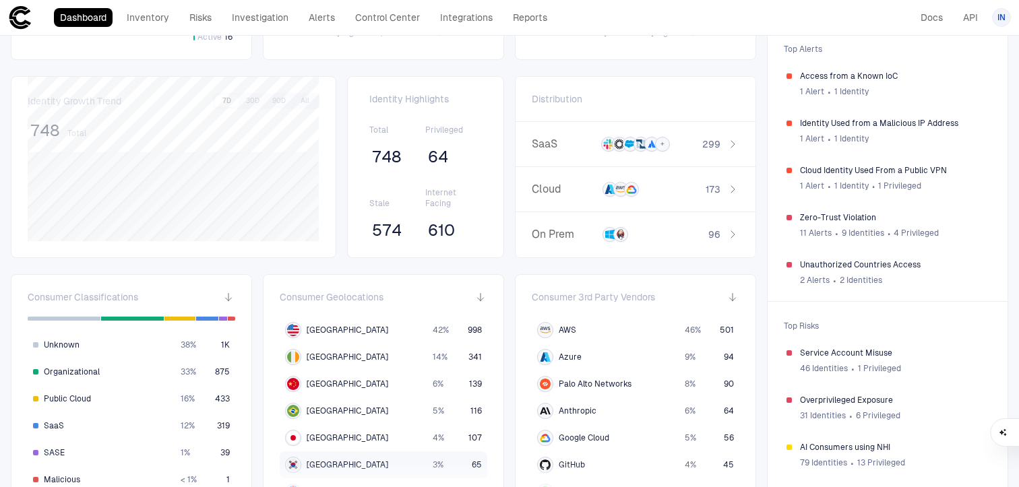
scroll to position [66, 0]
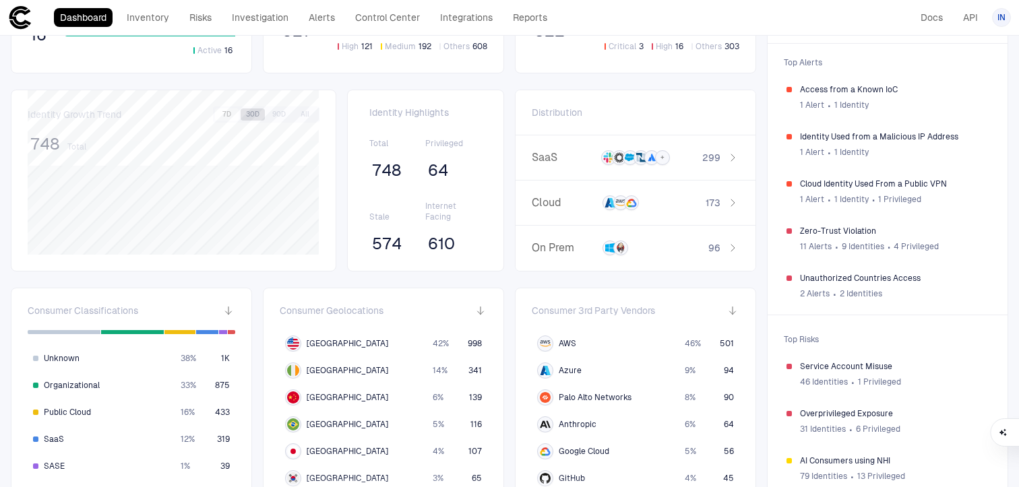
click at [252, 117] on button "30D" at bounding box center [253, 114] width 24 height 12
